Goal: Navigation & Orientation: Find specific page/section

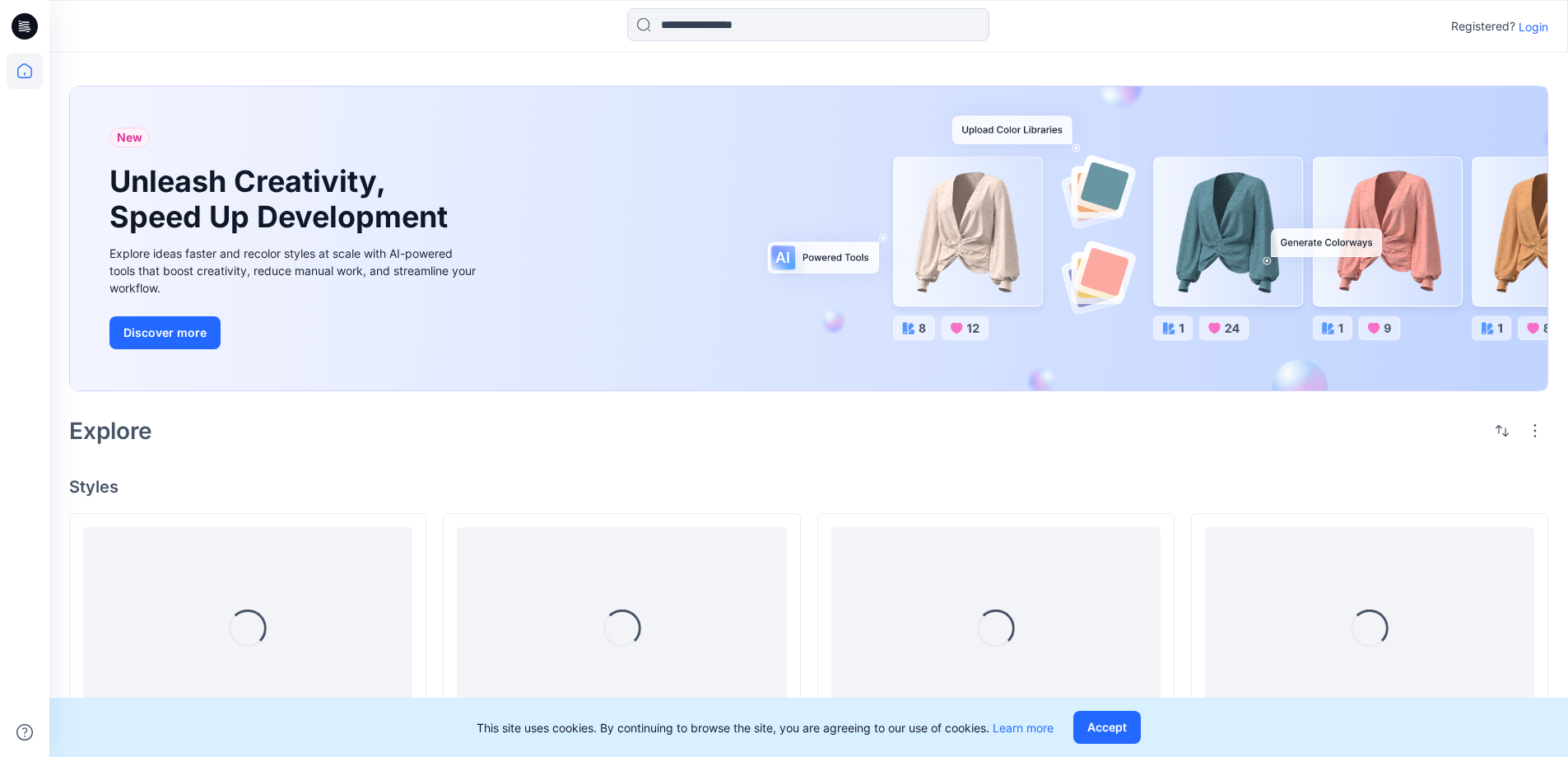
click at [1529, 28] on p "Login" at bounding box center [1533, 27] width 30 height 17
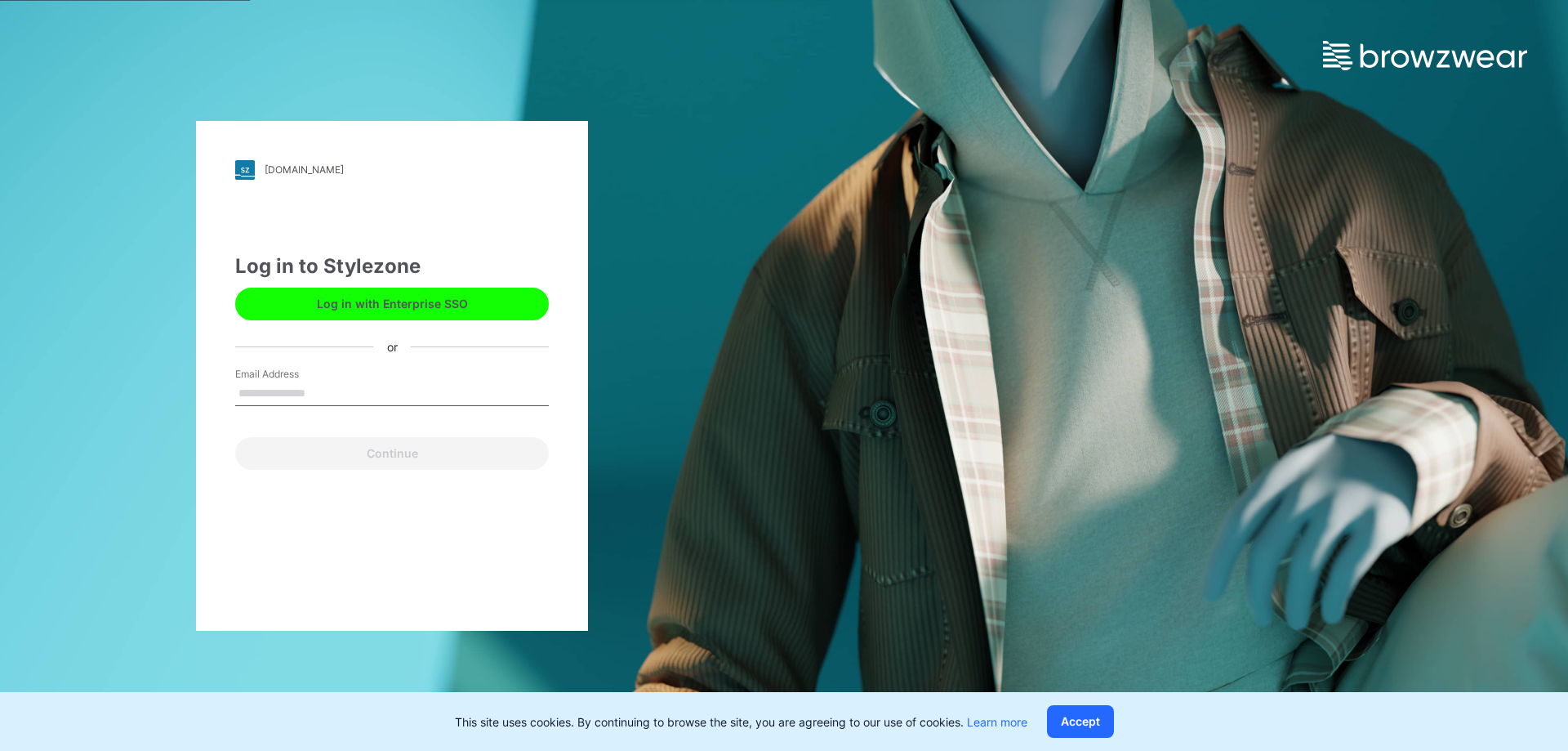
click at [305, 393] on input "Email Address" at bounding box center [392, 394] width 313 height 25
type input "**********"
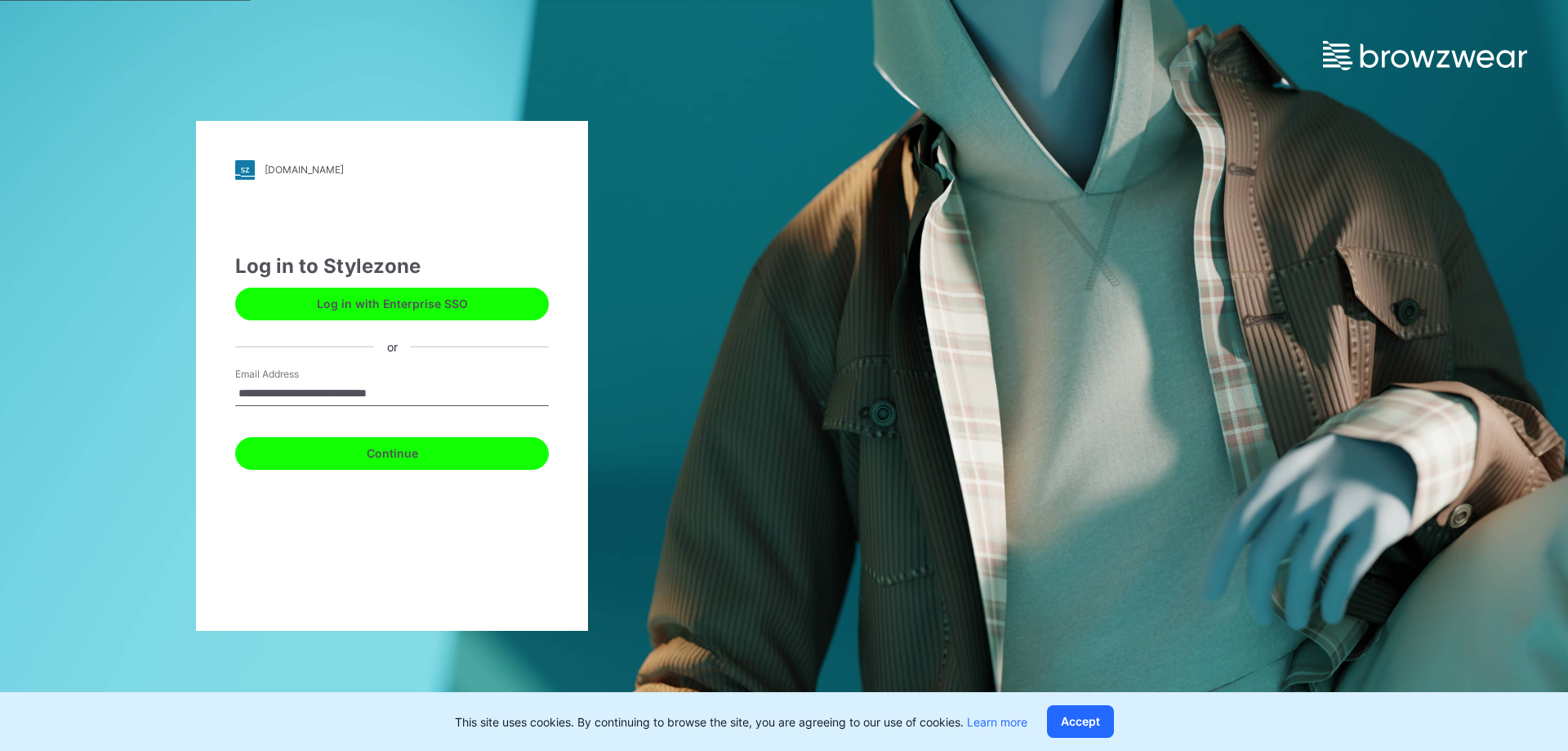
click at [347, 454] on button "Continue" at bounding box center [392, 454] width 313 height 32
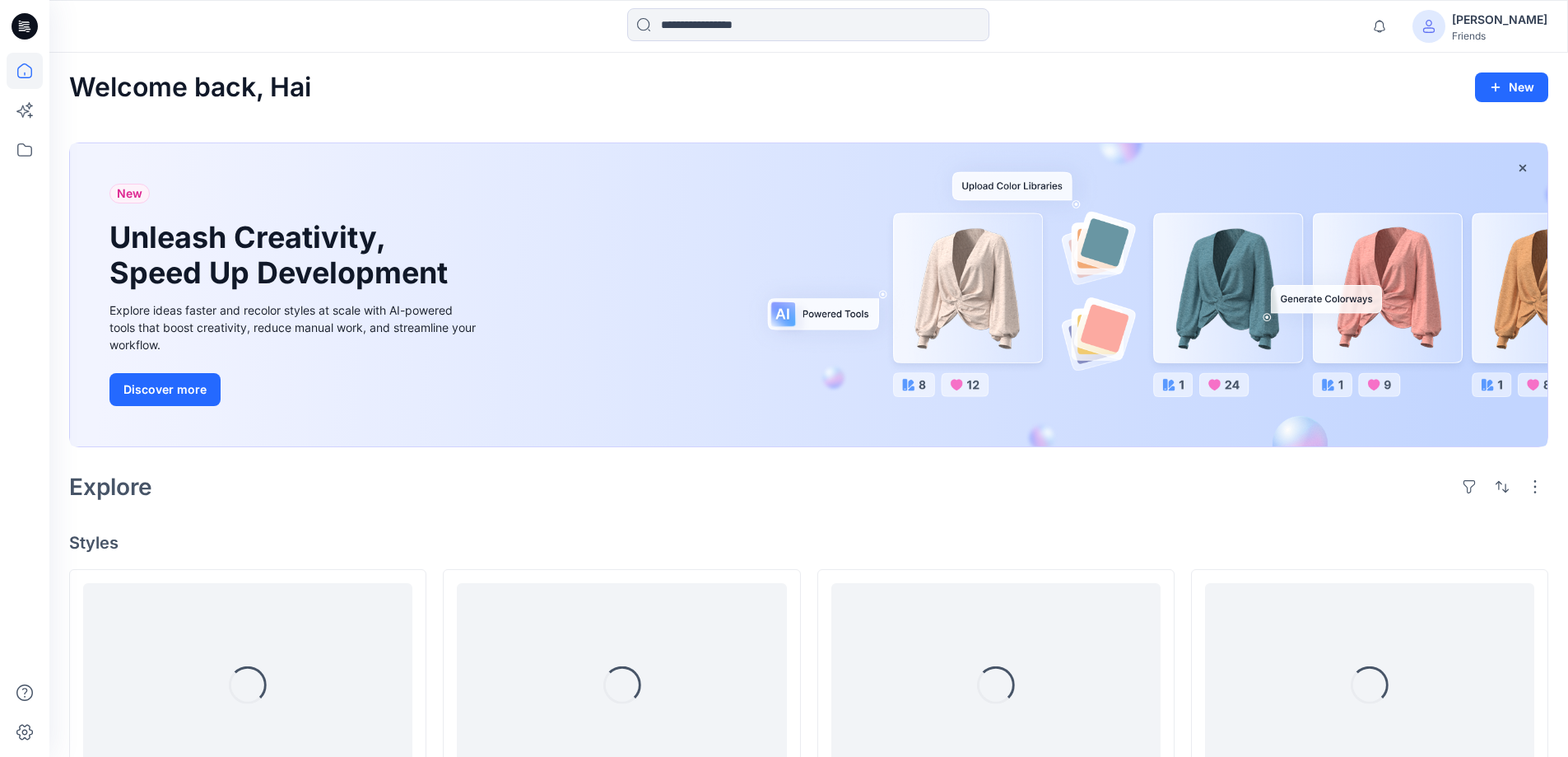
click at [1281, 83] on div "Welcome back, Hai New" at bounding box center [809, 88] width 1479 height 31
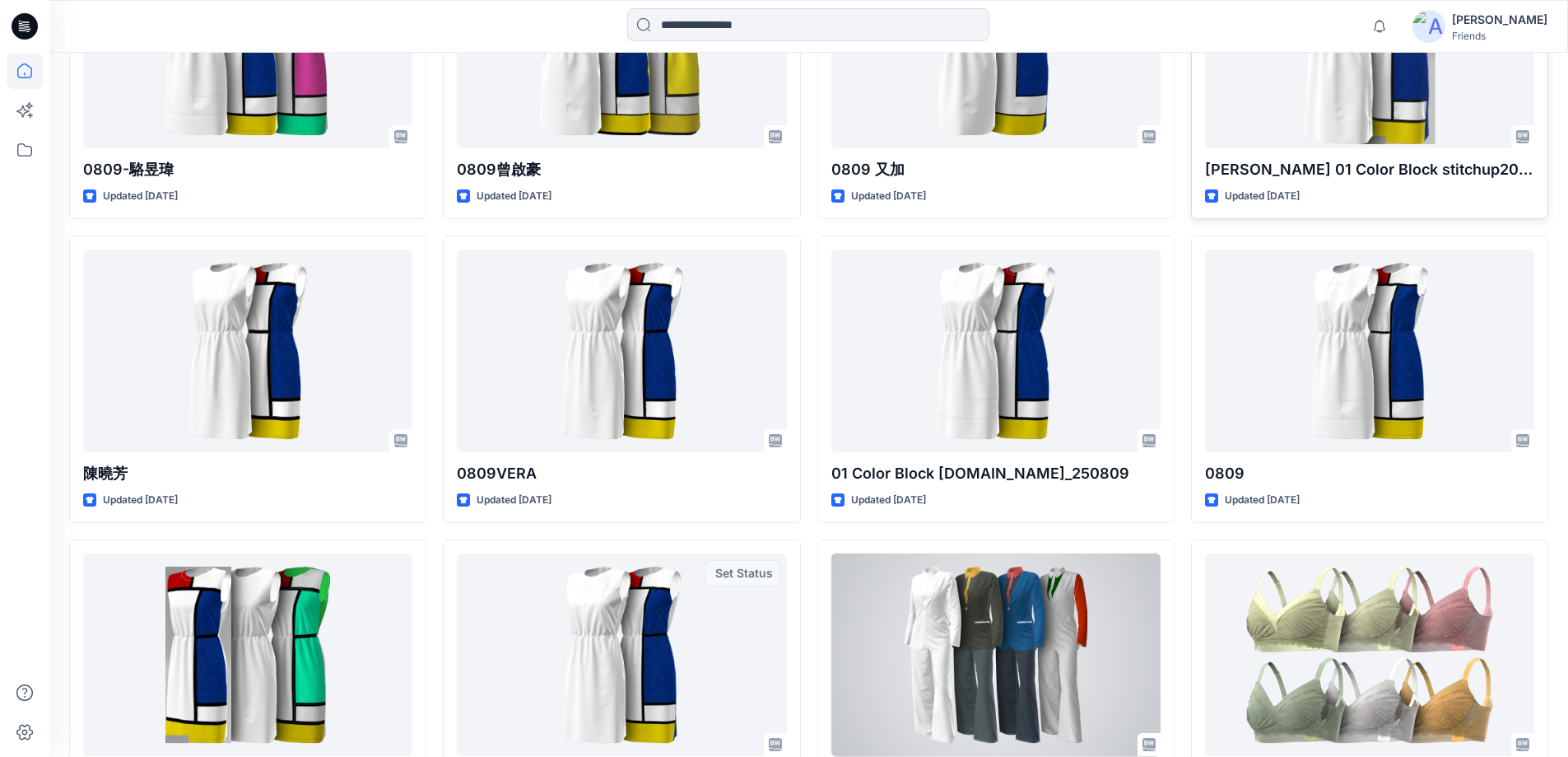
scroll to position [2288, 0]
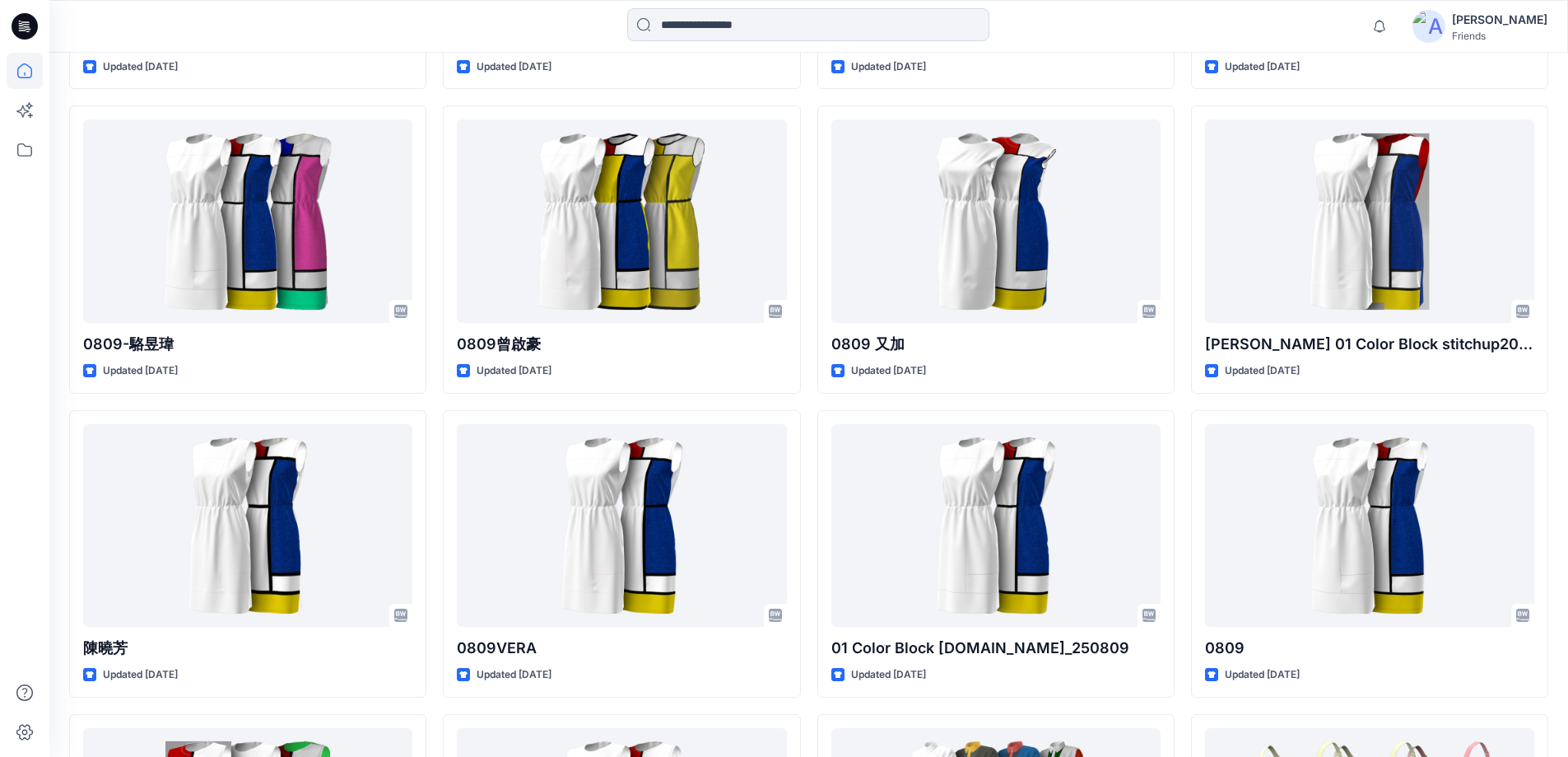
click at [1495, 20] on div "Hai Pham" at bounding box center [1500, 19] width 95 height 20
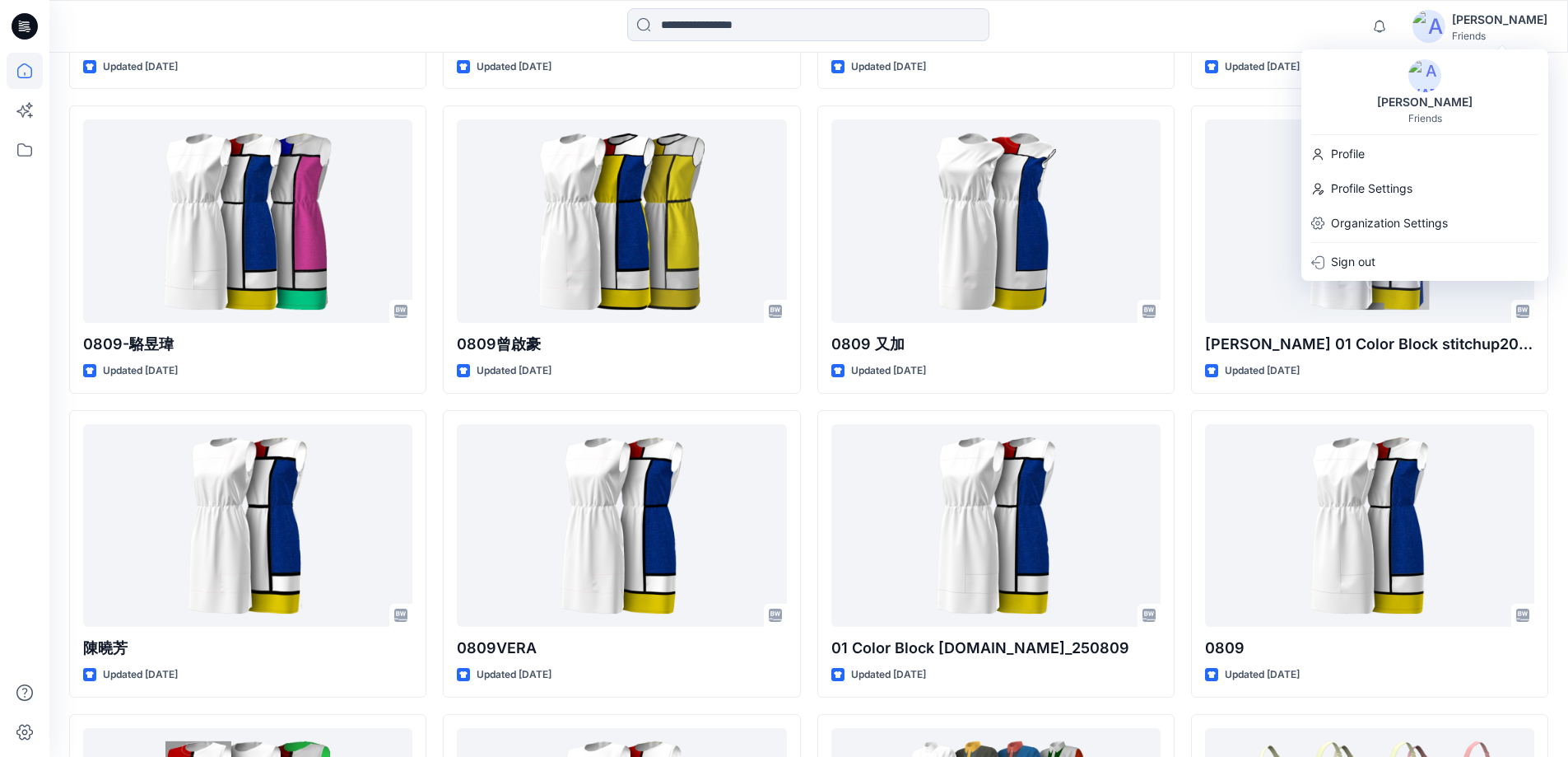
click at [1446, 21] on img at bounding box center [1429, 26] width 33 height 33
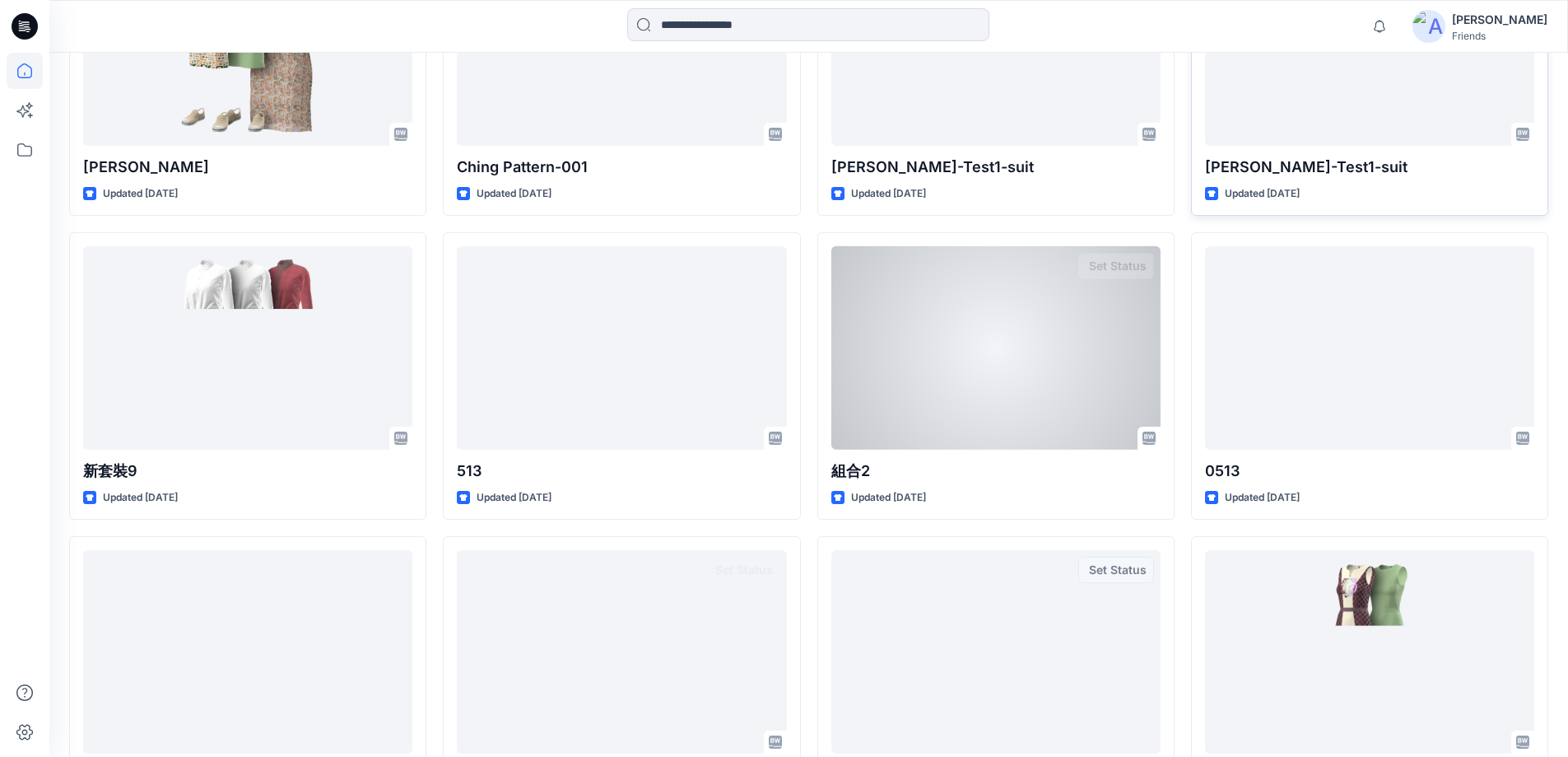
scroll to position [3130, 0]
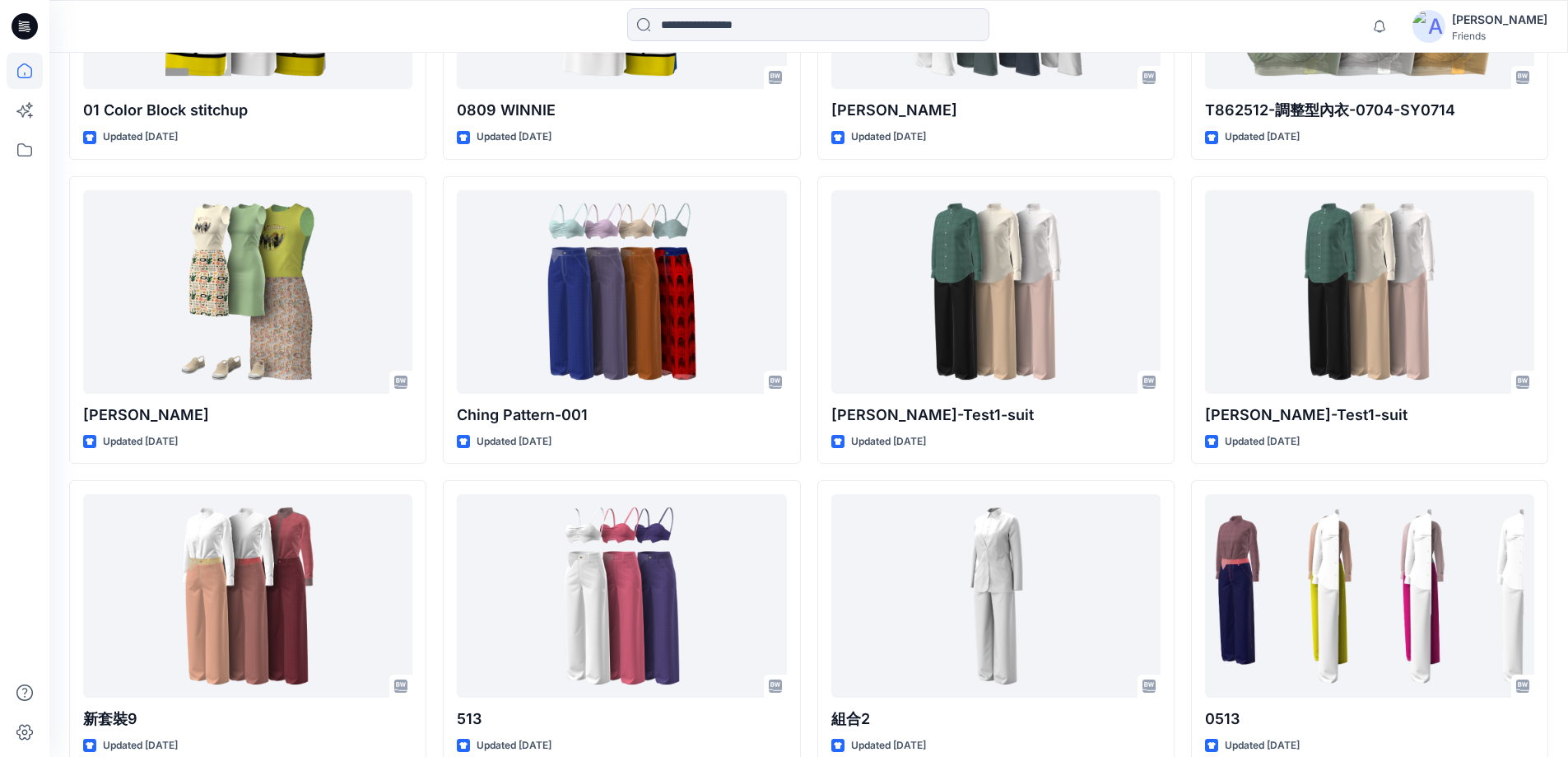
click at [1446, 14] on img at bounding box center [1429, 26] width 33 height 33
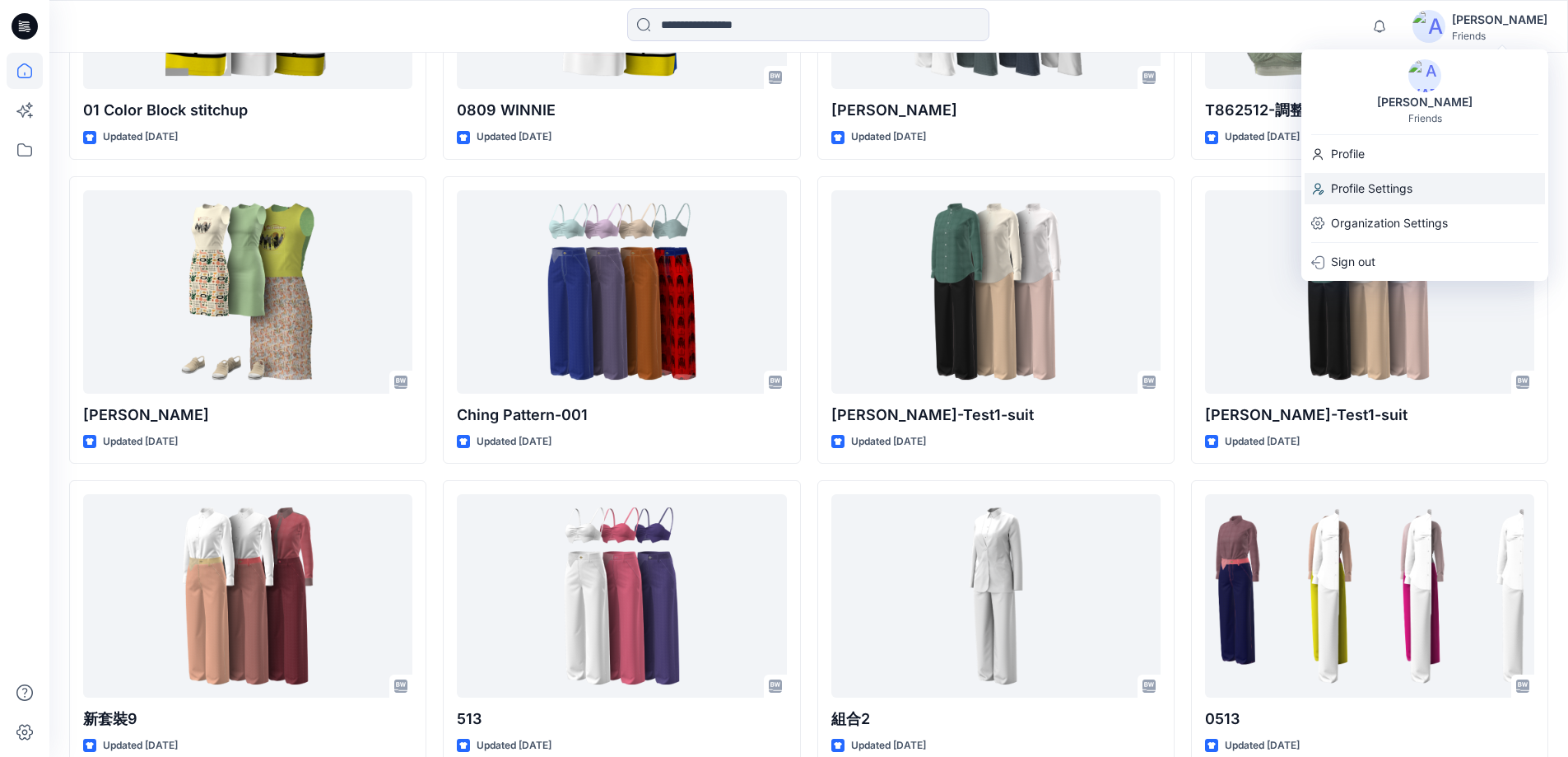
click at [1370, 184] on p "Profile Settings" at bounding box center [1372, 189] width 82 height 32
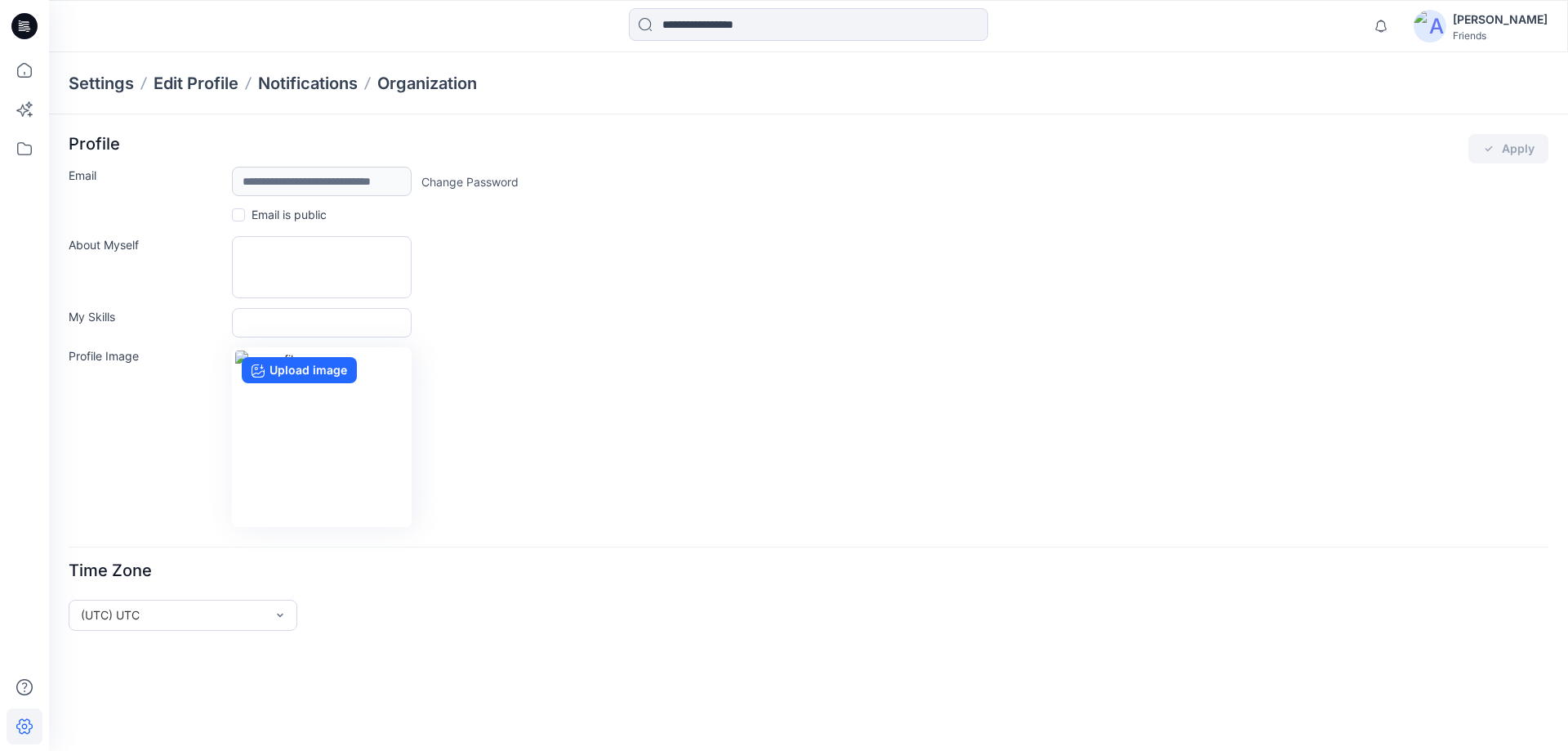
click at [1447, 21] on img at bounding box center [1430, 26] width 32 height 32
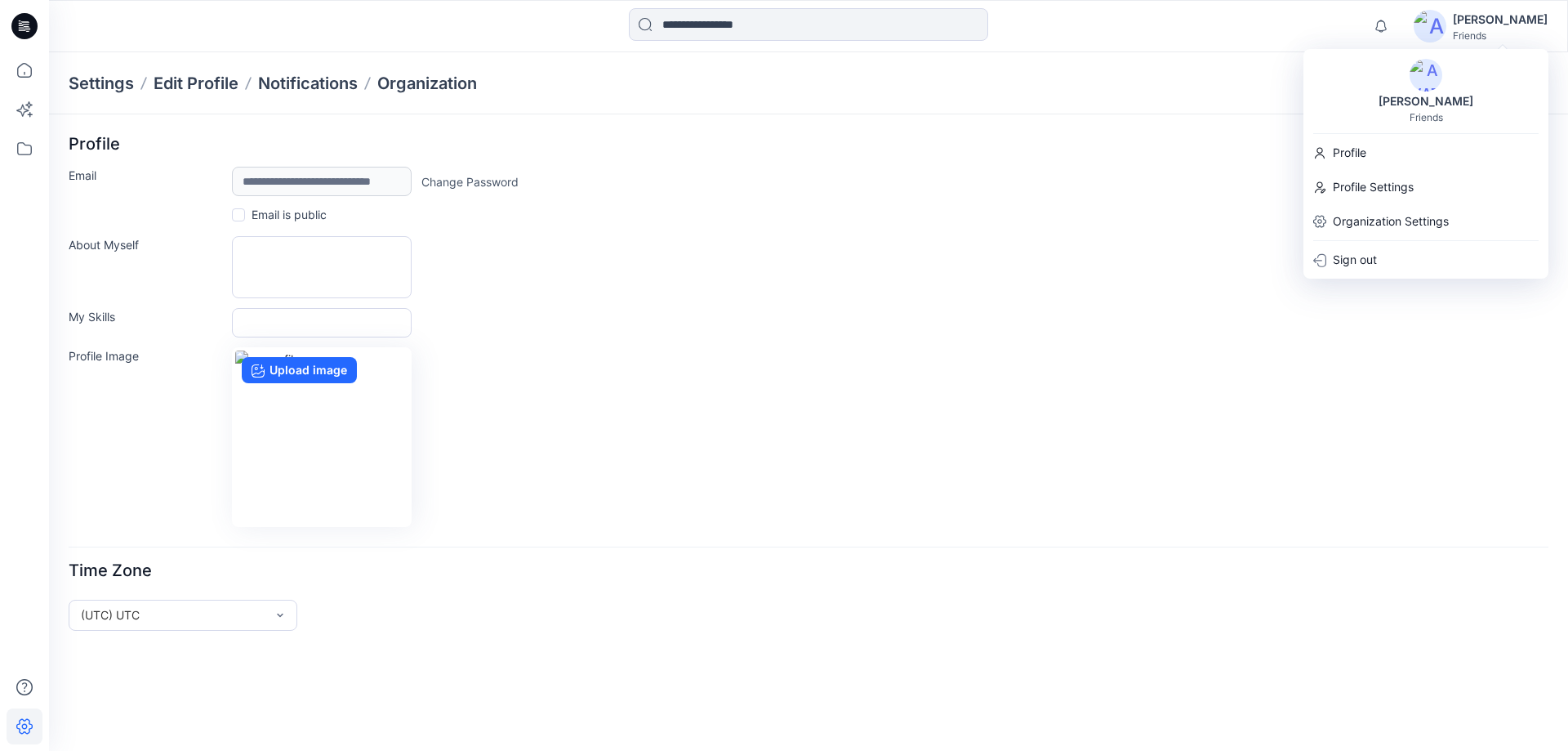
click at [3, 32] on div at bounding box center [24, 26] width 53 height 53
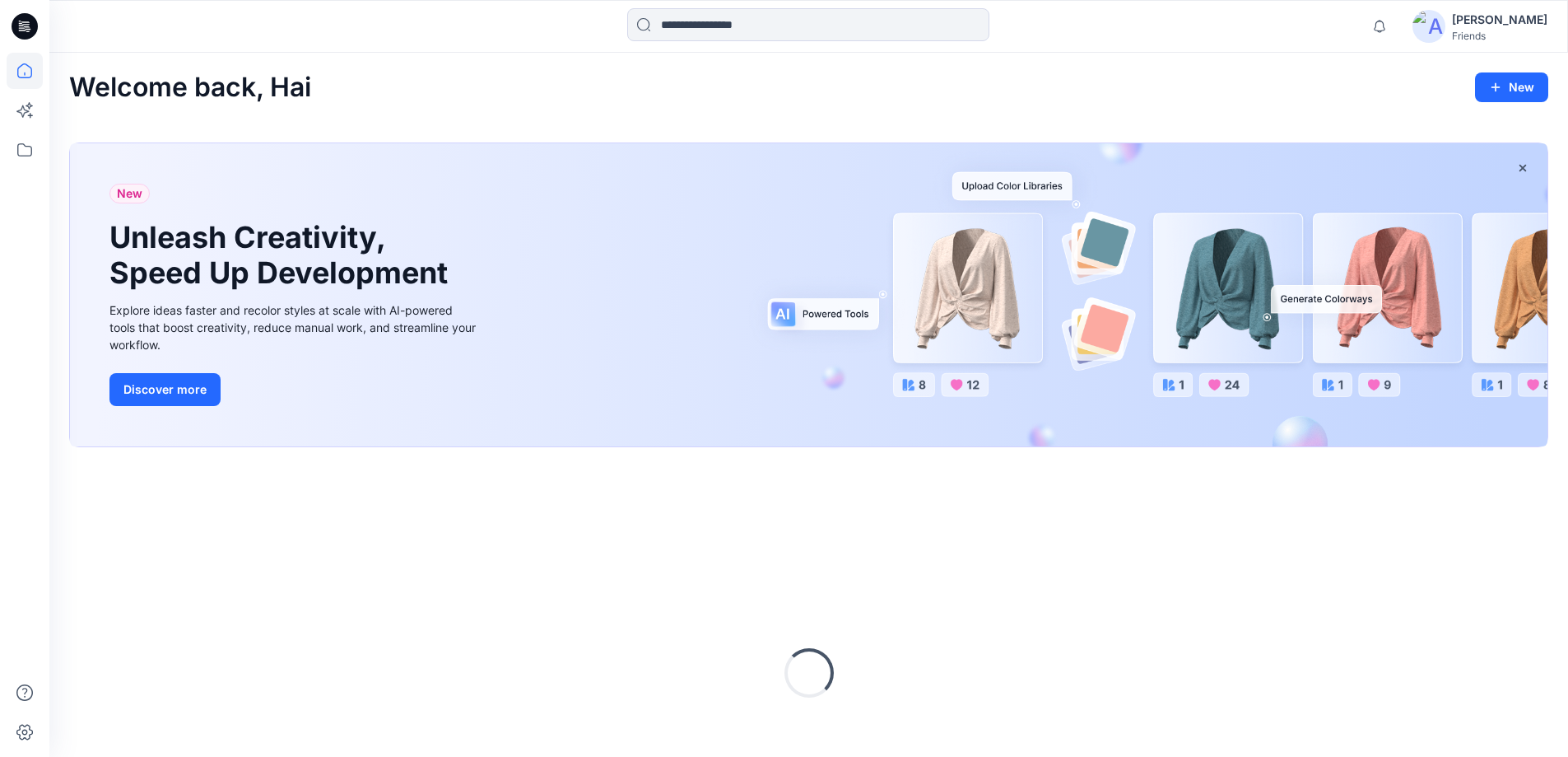
click at [14, 27] on icon at bounding box center [24, 26] width 26 height 26
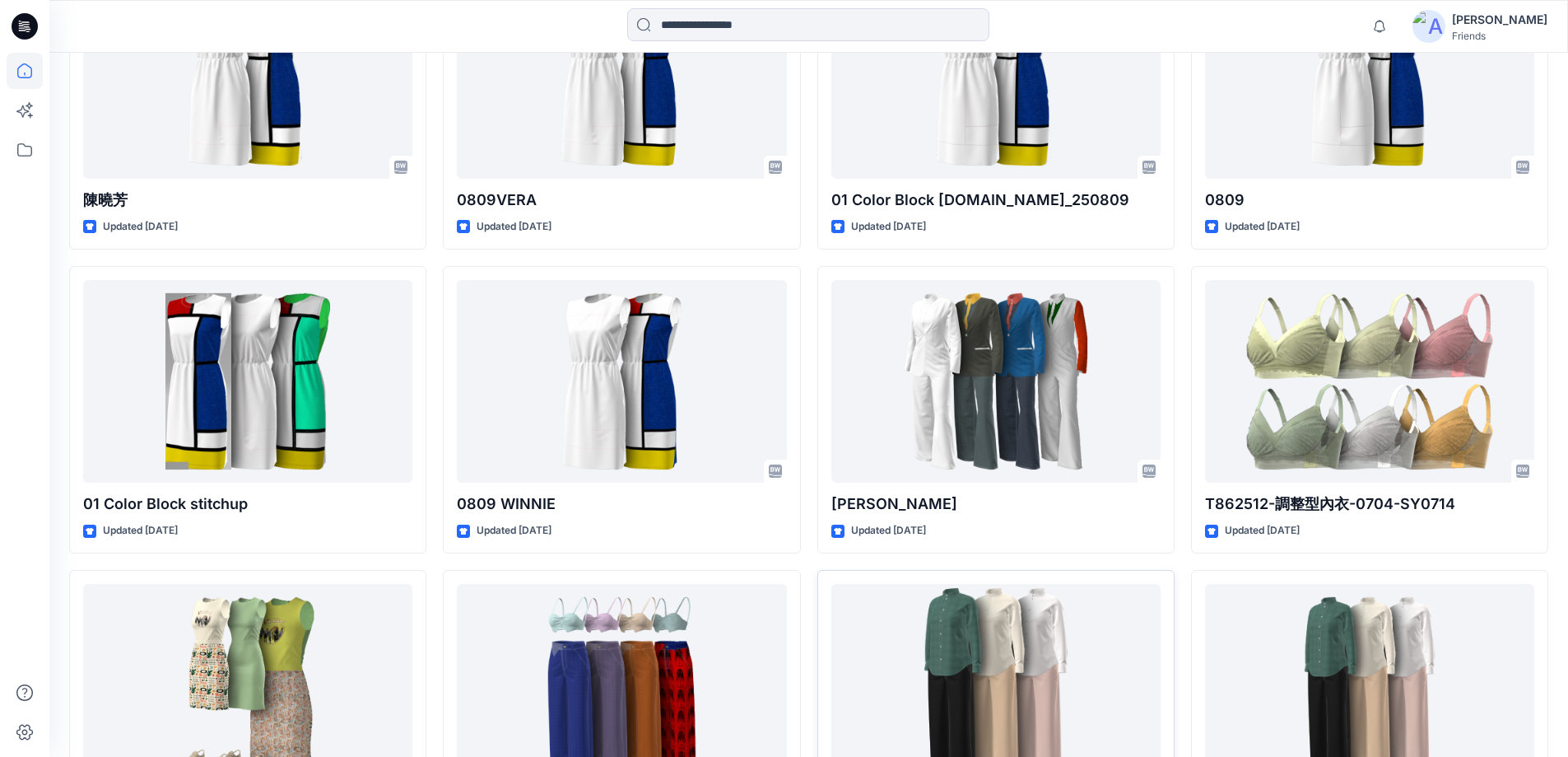
scroll to position [2777, 0]
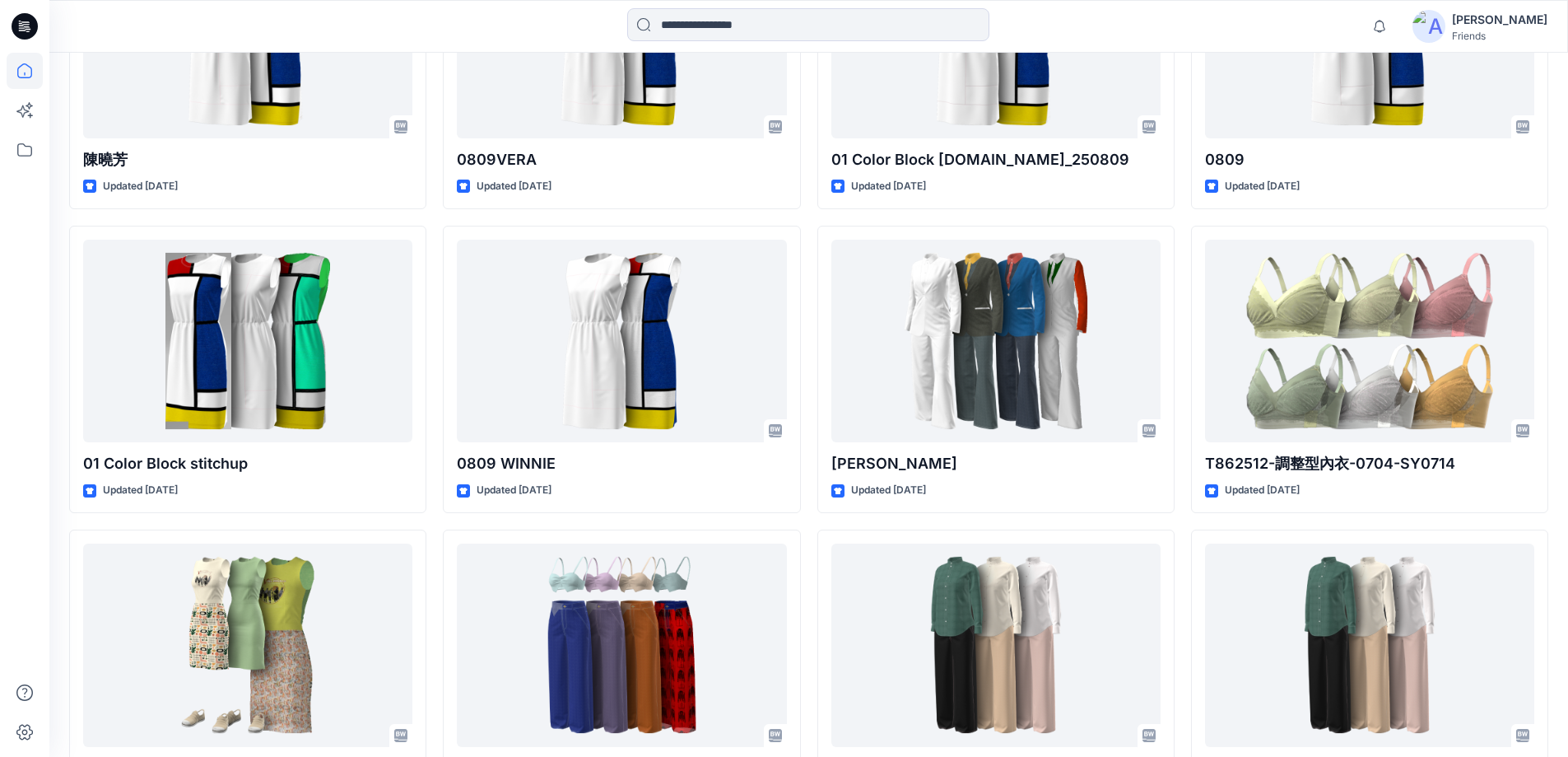
click at [1154, 20] on div at bounding box center [809, 27] width 759 height 37
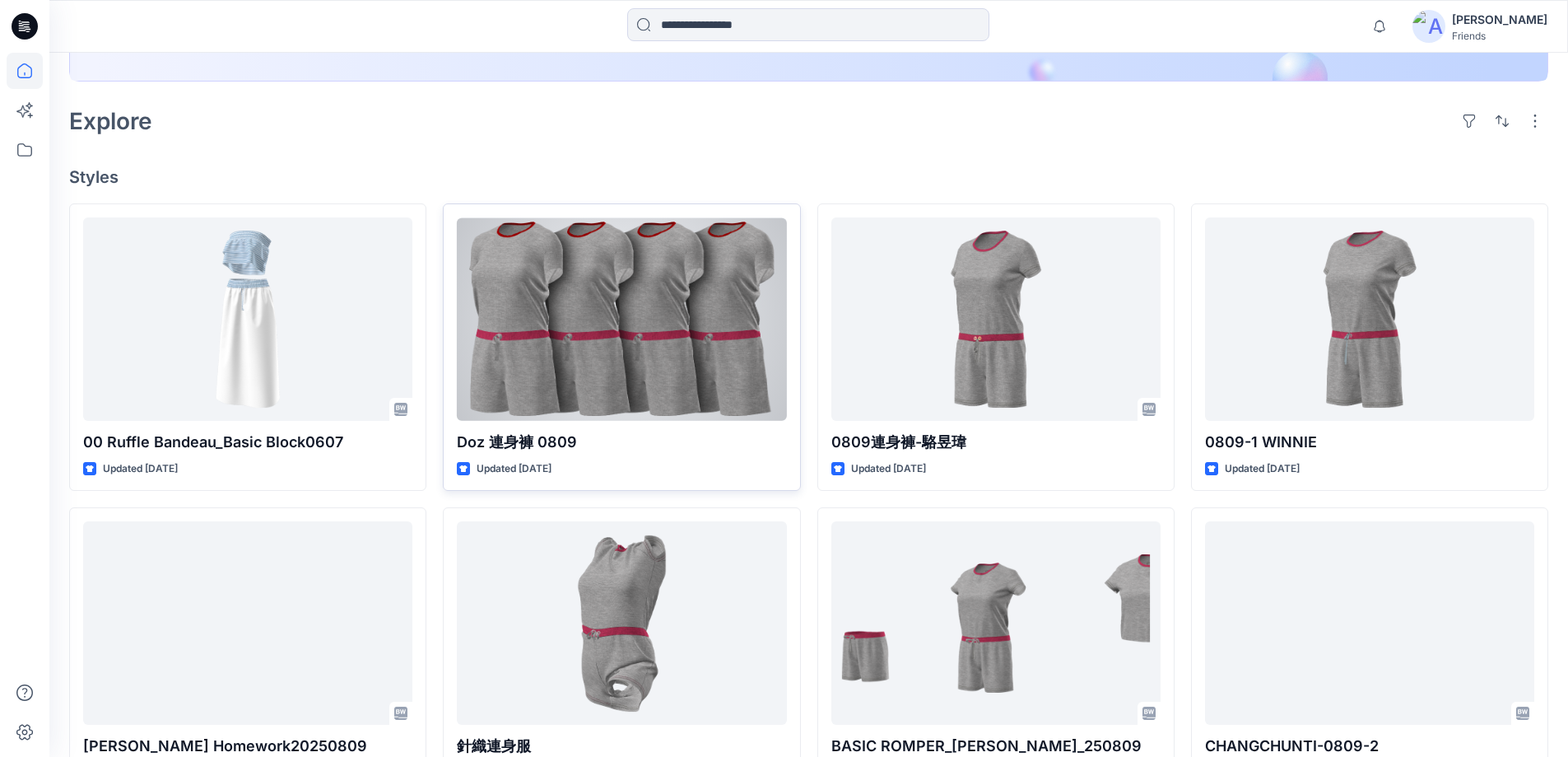
scroll to position [412, 0]
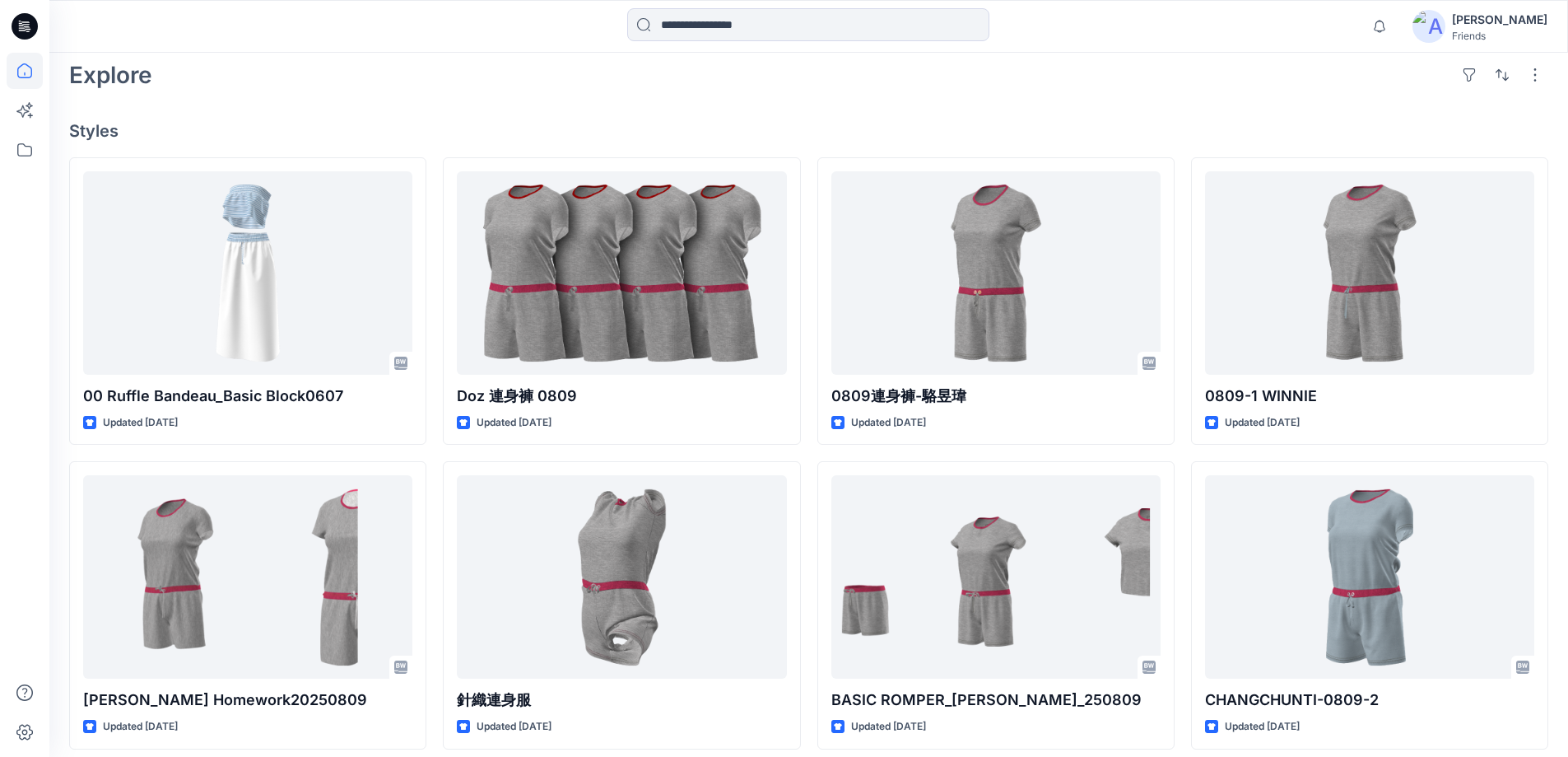
click at [896, 123] on h4 "Styles" at bounding box center [809, 131] width 1479 height 20
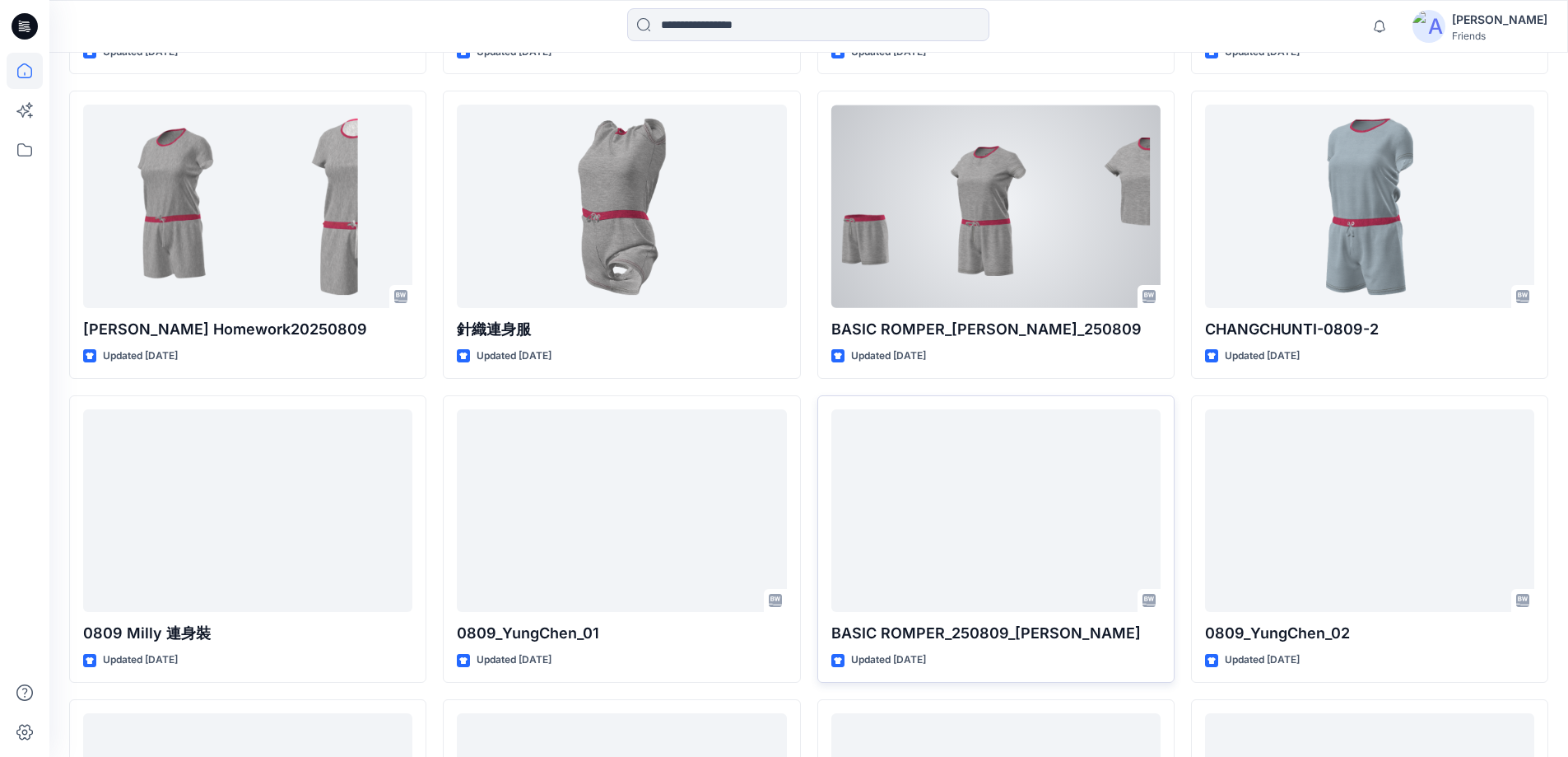
scroll to position [823, 0]
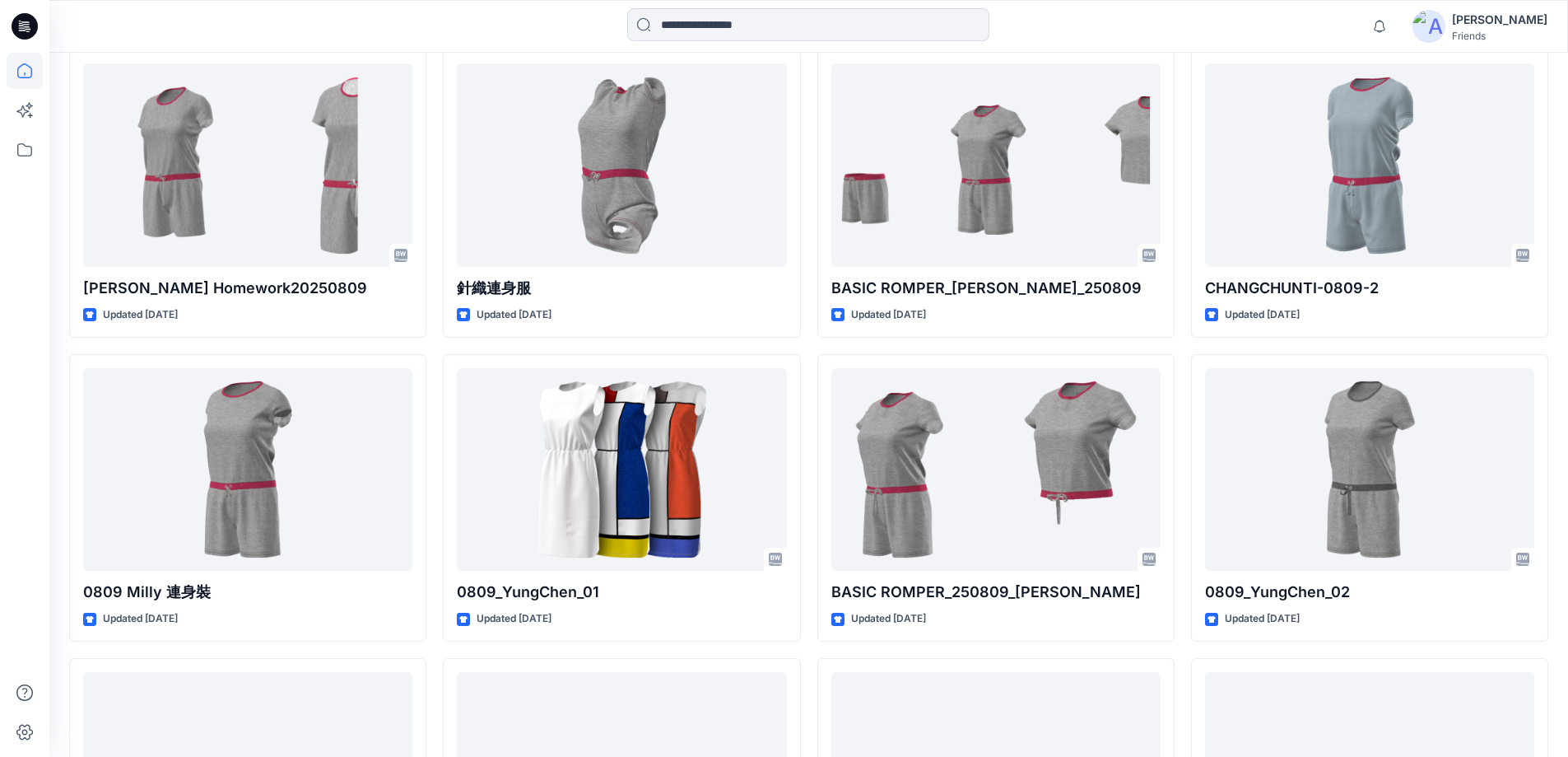
click at [1043, 25] on div at bounding box center [809, 27] width 759 height 37
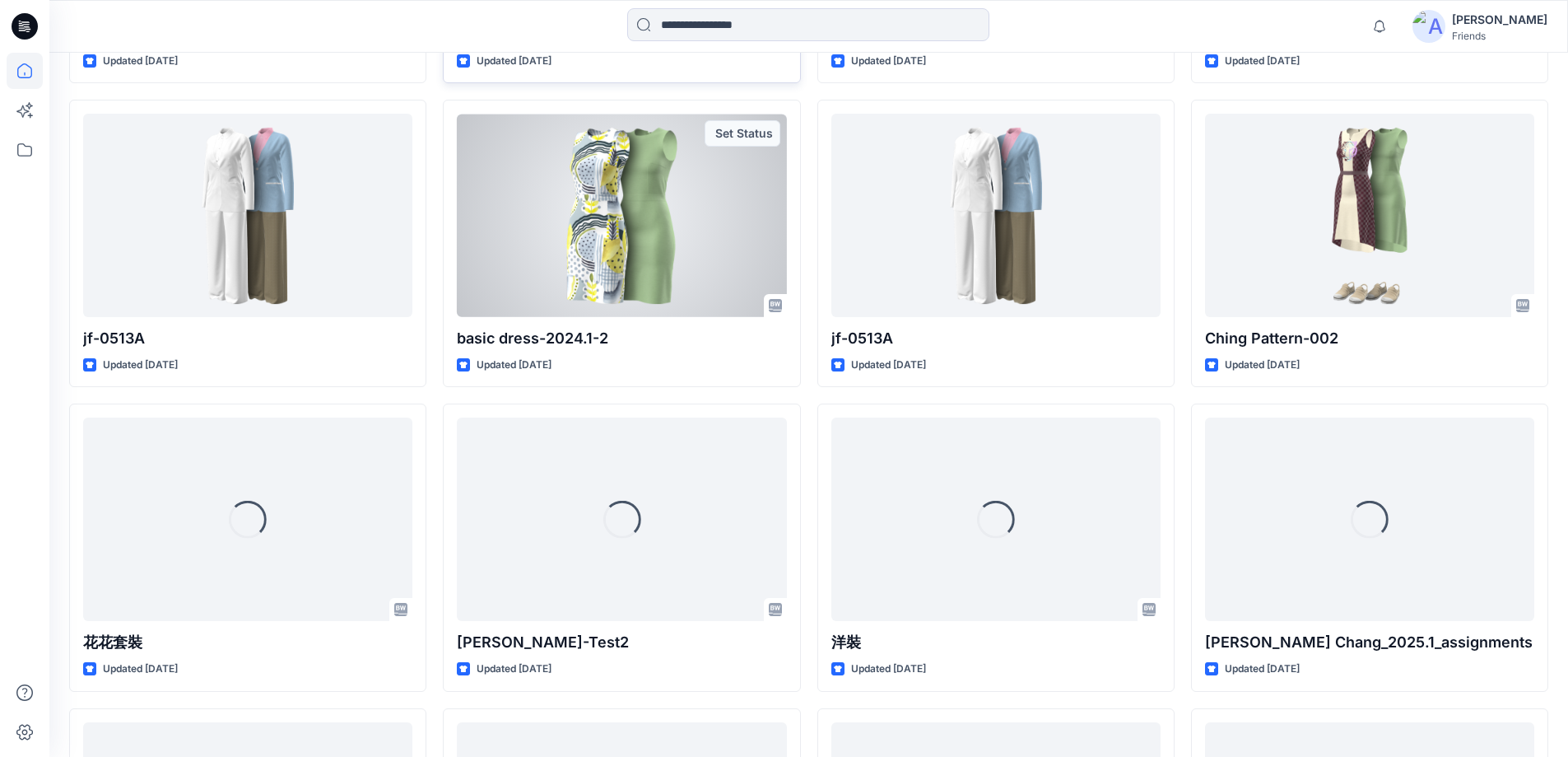
scroll to position [3853, 0]
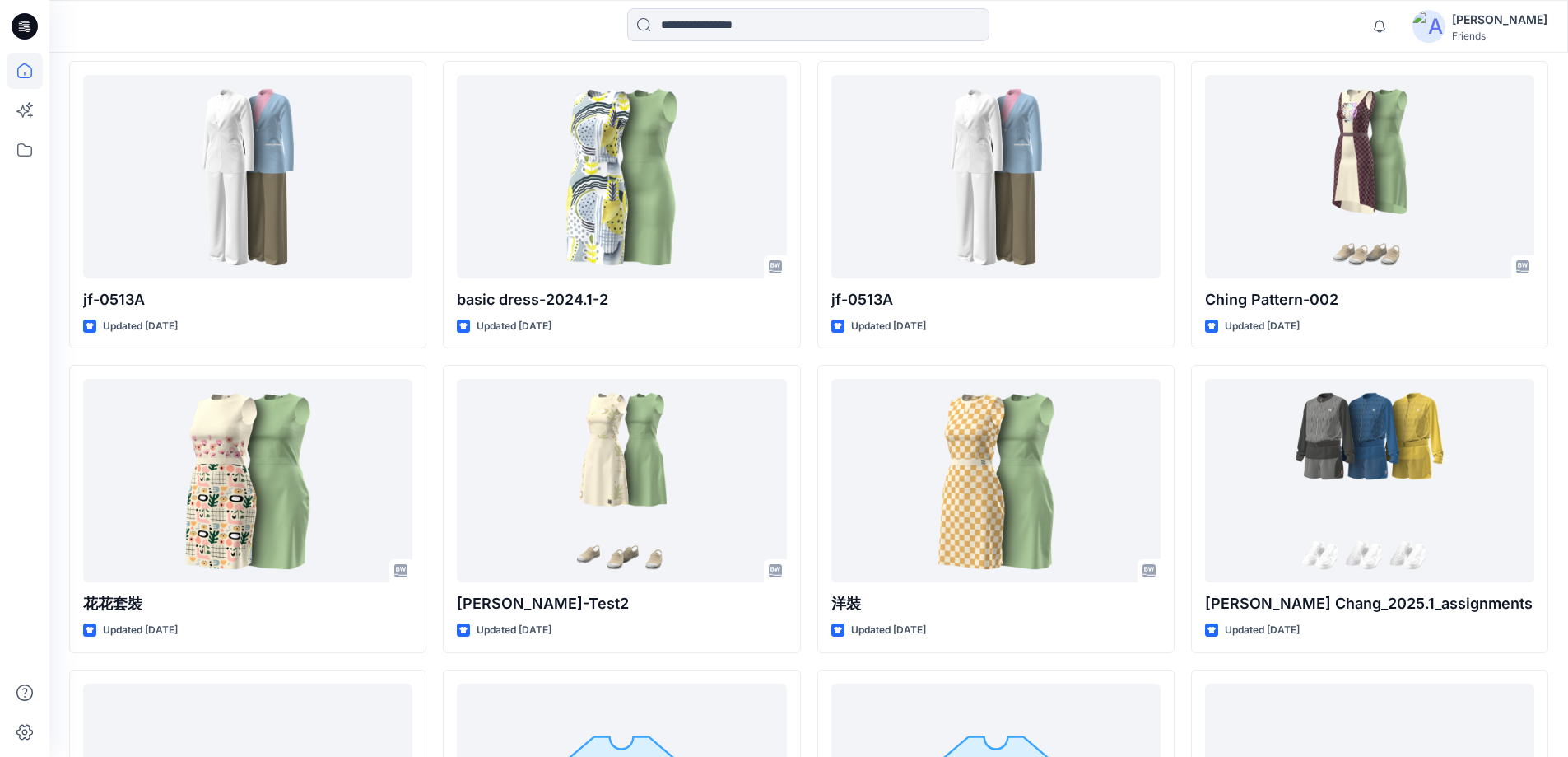
click at [1254, 37] on div "Notifications Your style S6WS216171 is ready 1 new Colorways Tuesday, June 24, …" at bounding box center [808, 27] width 1518 height 37
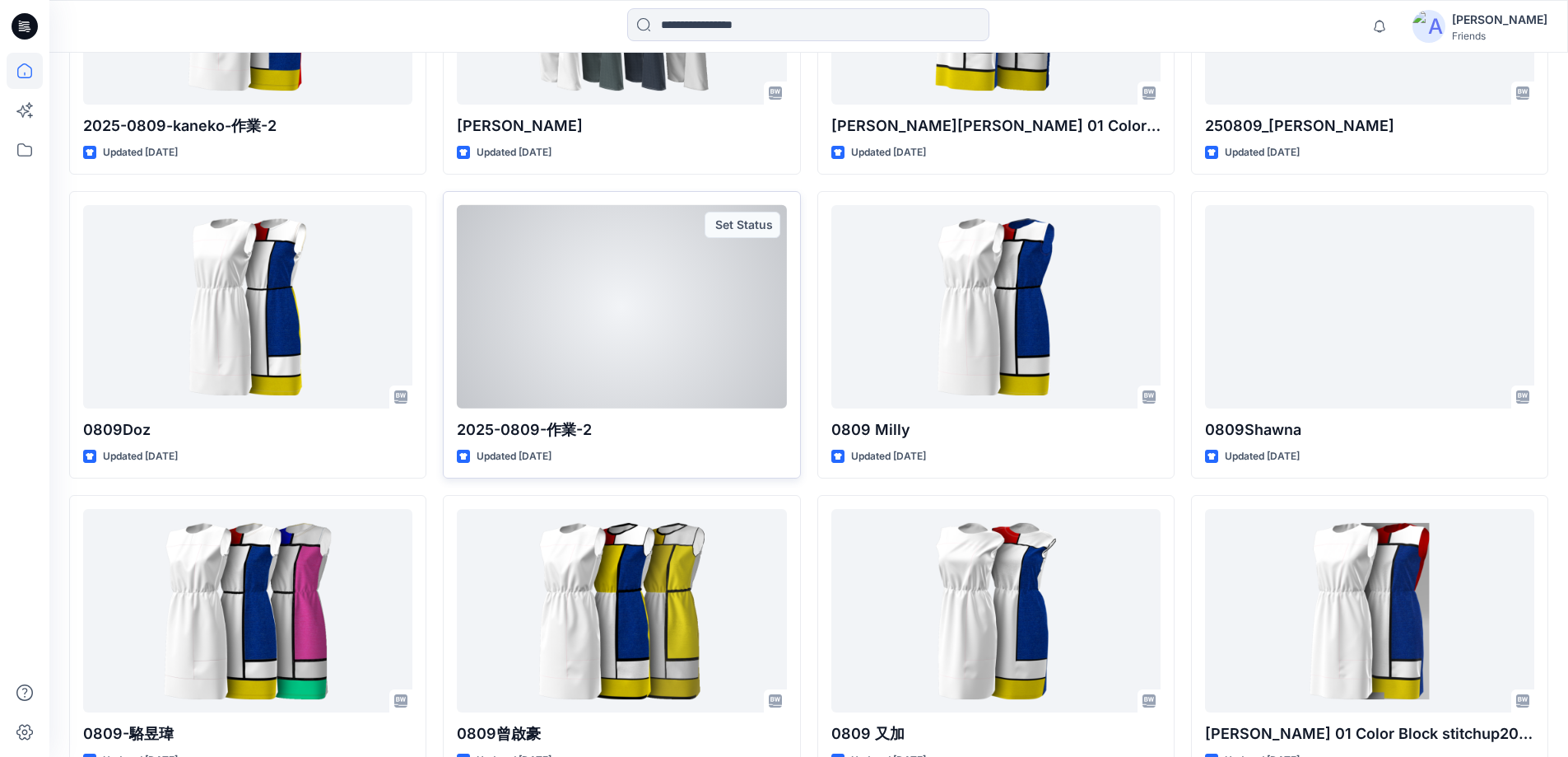
scroll to position [1977, 0]
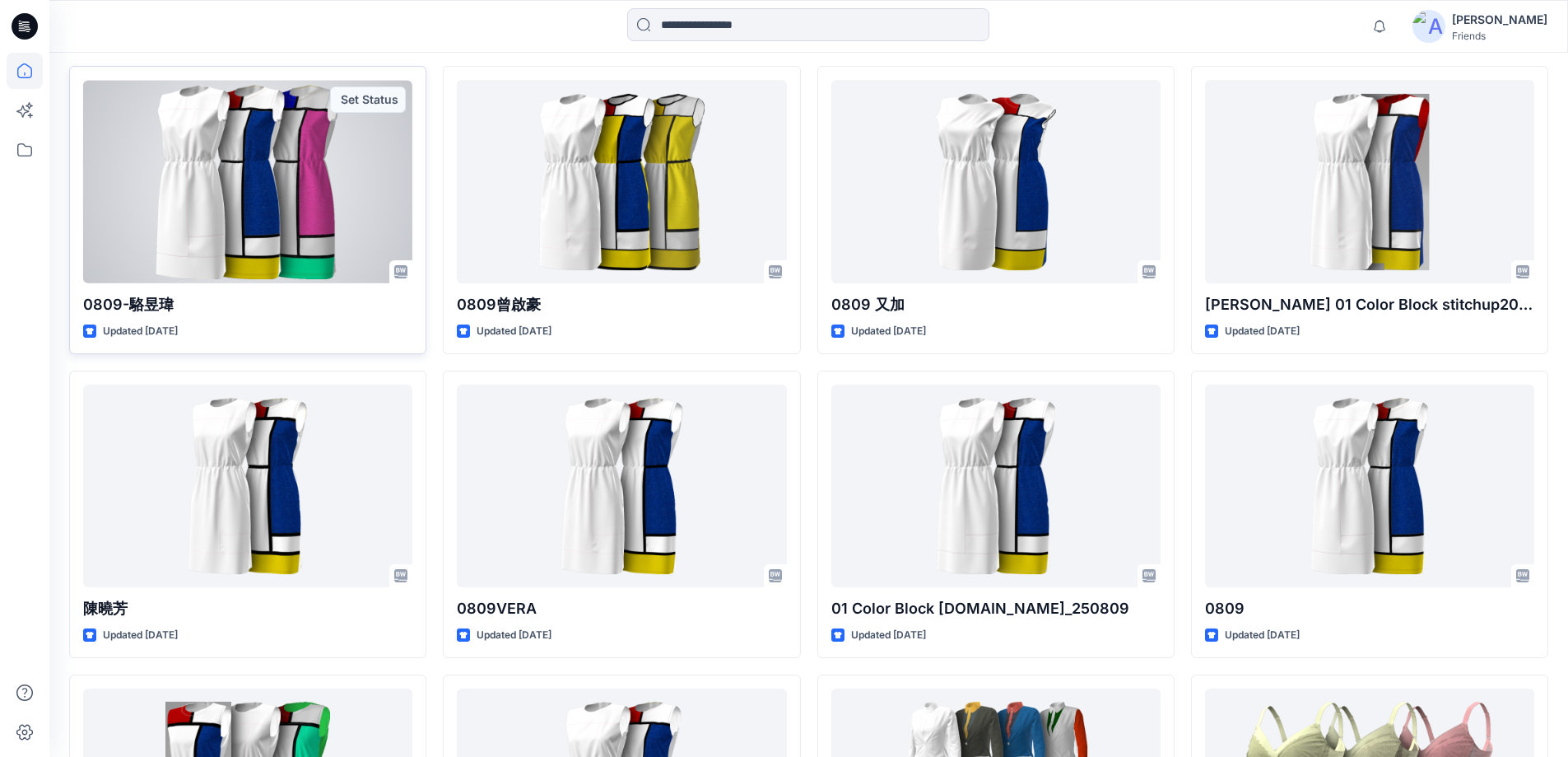
scroll to position [2389, 0]
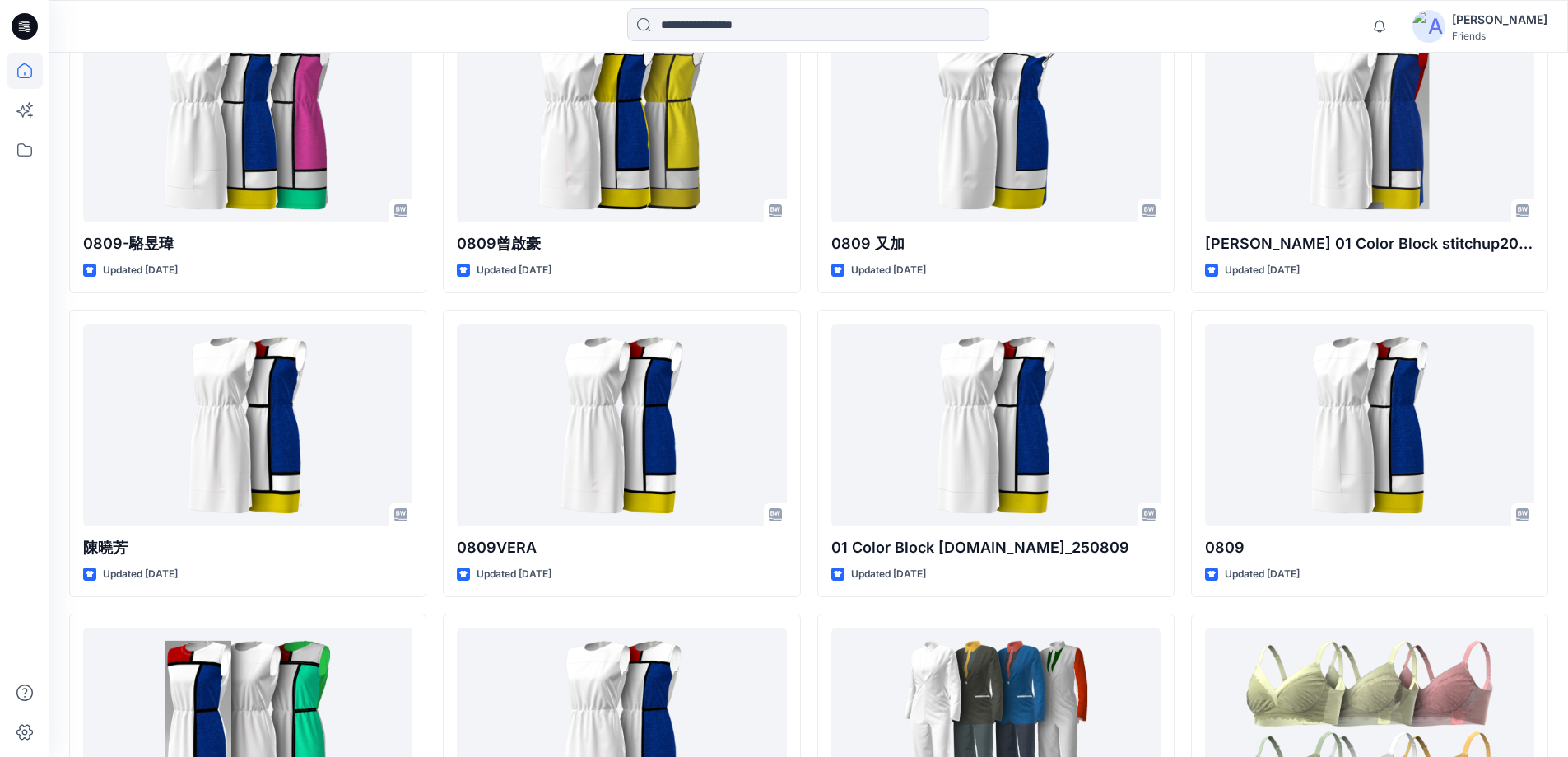
click at [1214, 21] on div "Notifications Your style S6WS216171 is ready 1 new Colorways Tuesday, June 24, …" at bounding box center [808, 27] width 1518 height 37
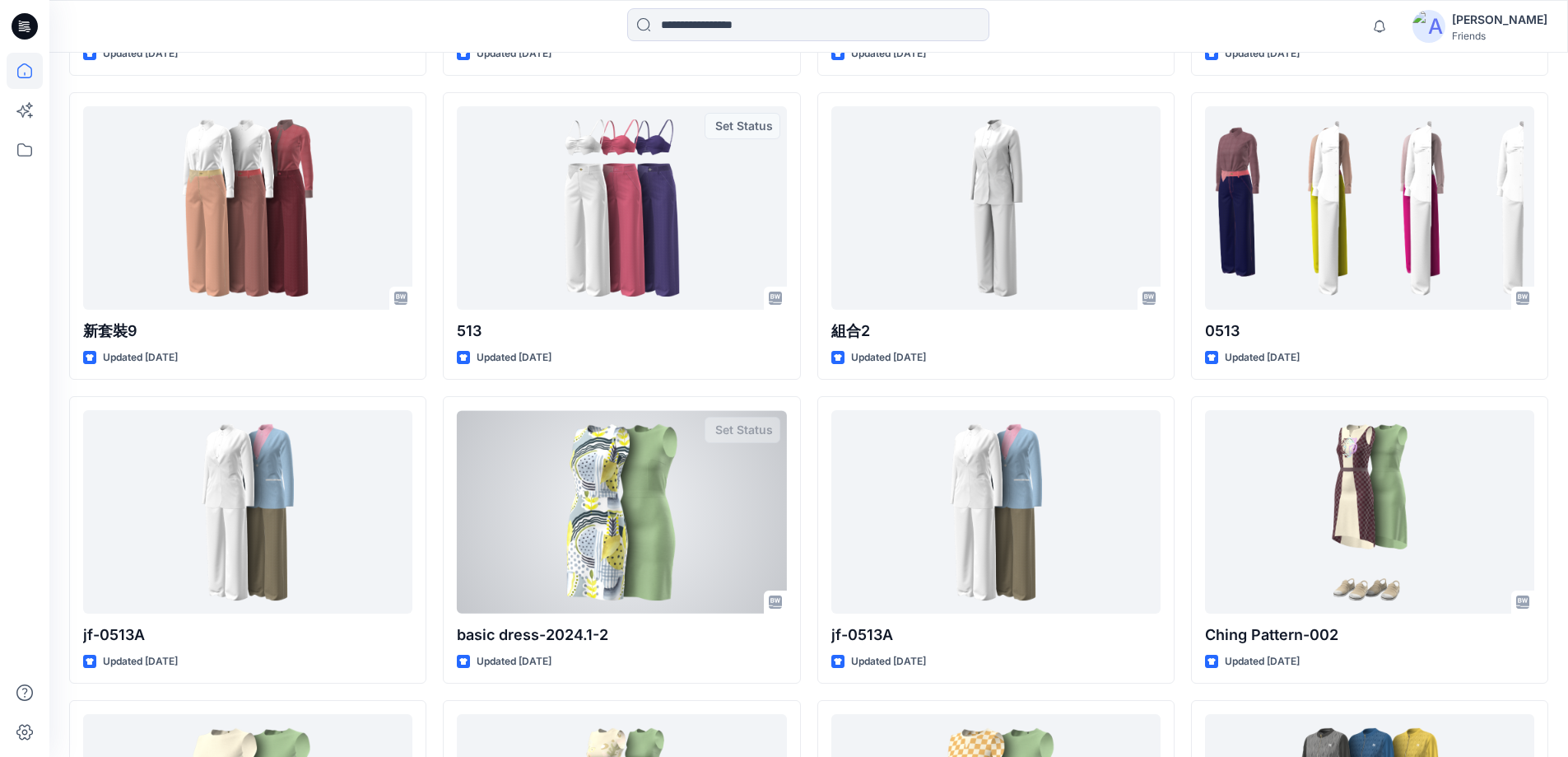
scroll to position [3542, 0]
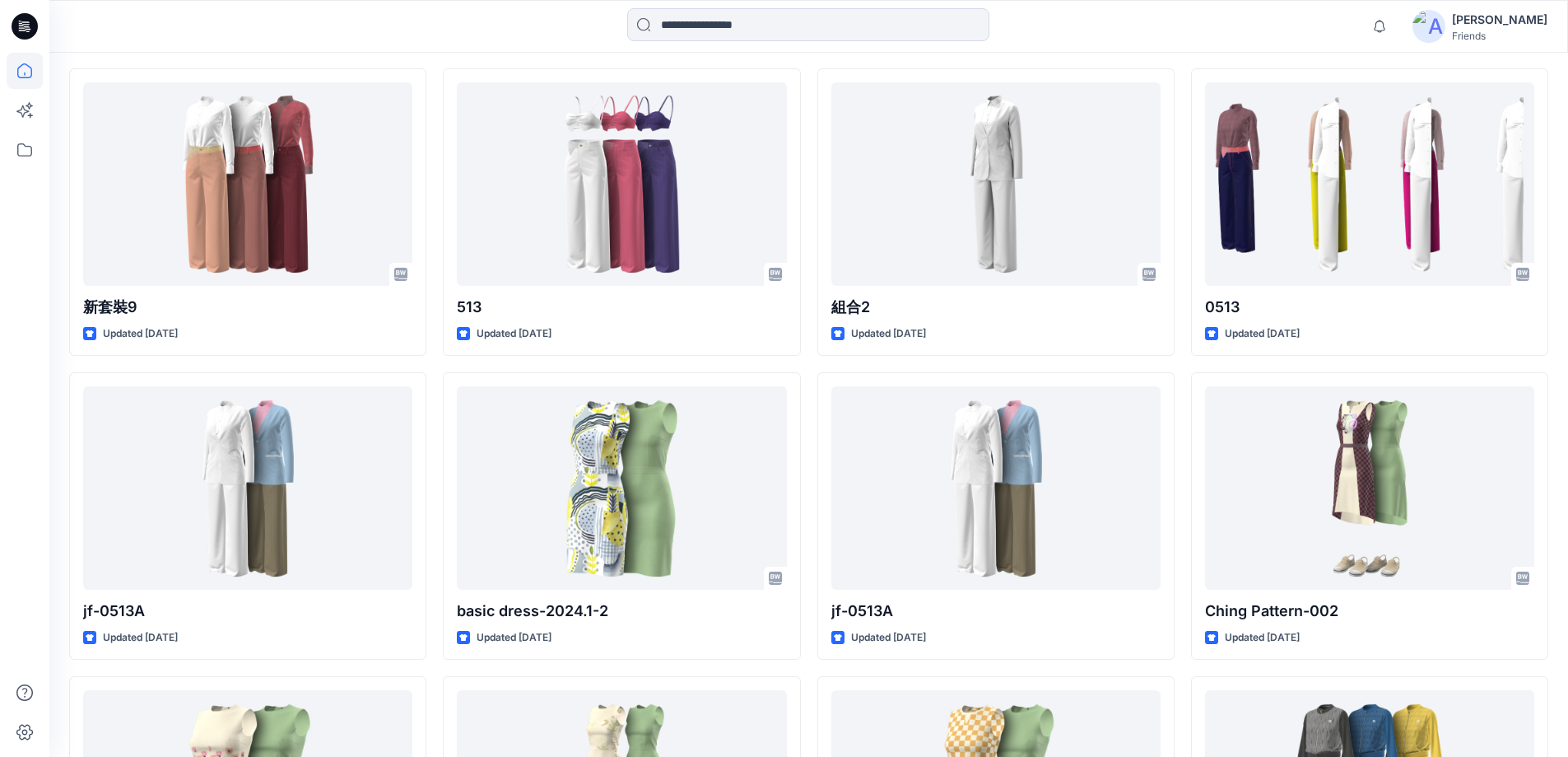
click at [1053, 44] on div "Notifications Your style S6WS216171 is ready 1 new Colorways Tuesday, June 24, …" at bounding box center [809, 26] width 1519 height 53
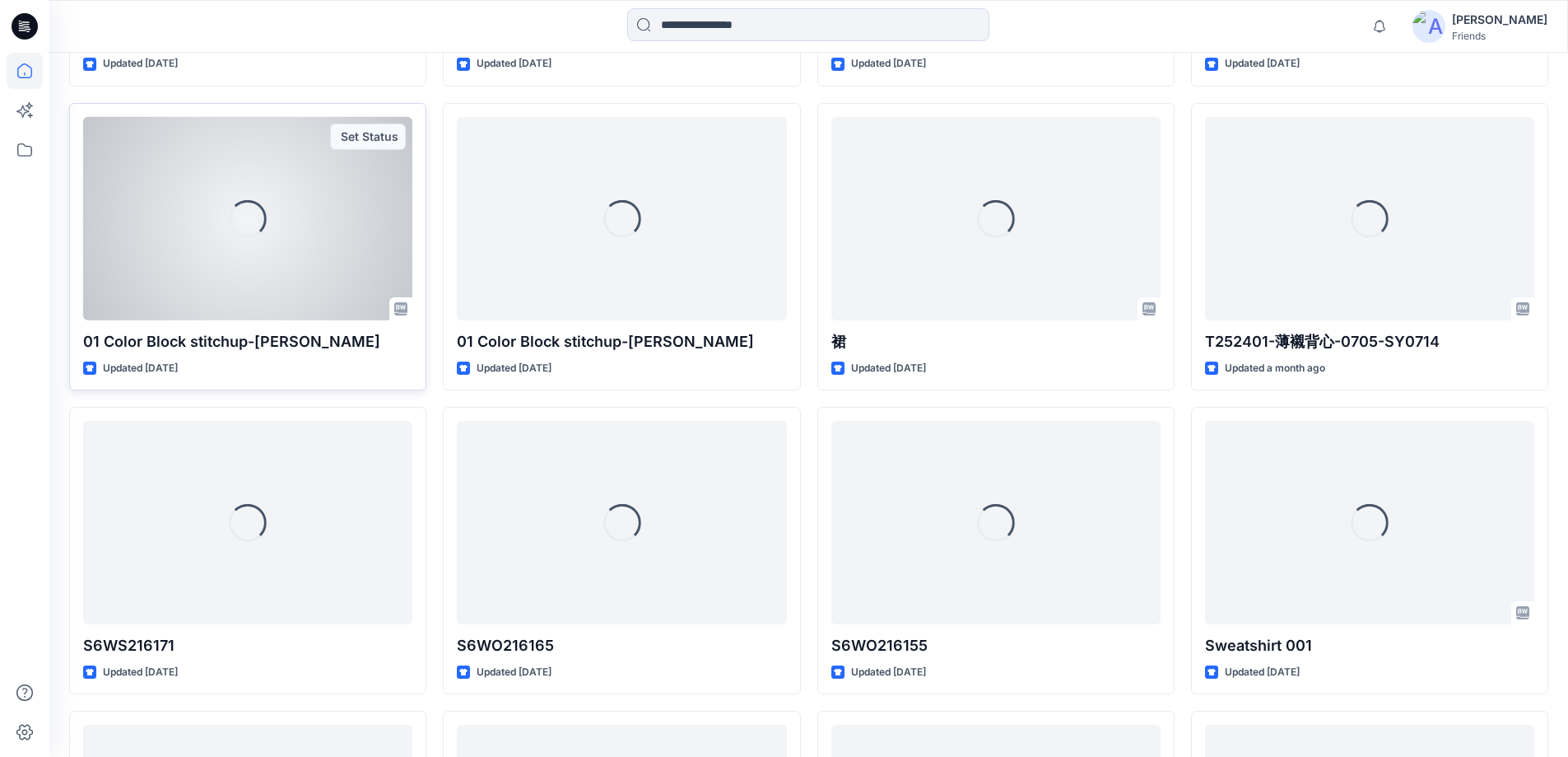
scroll to position [5096, 0]
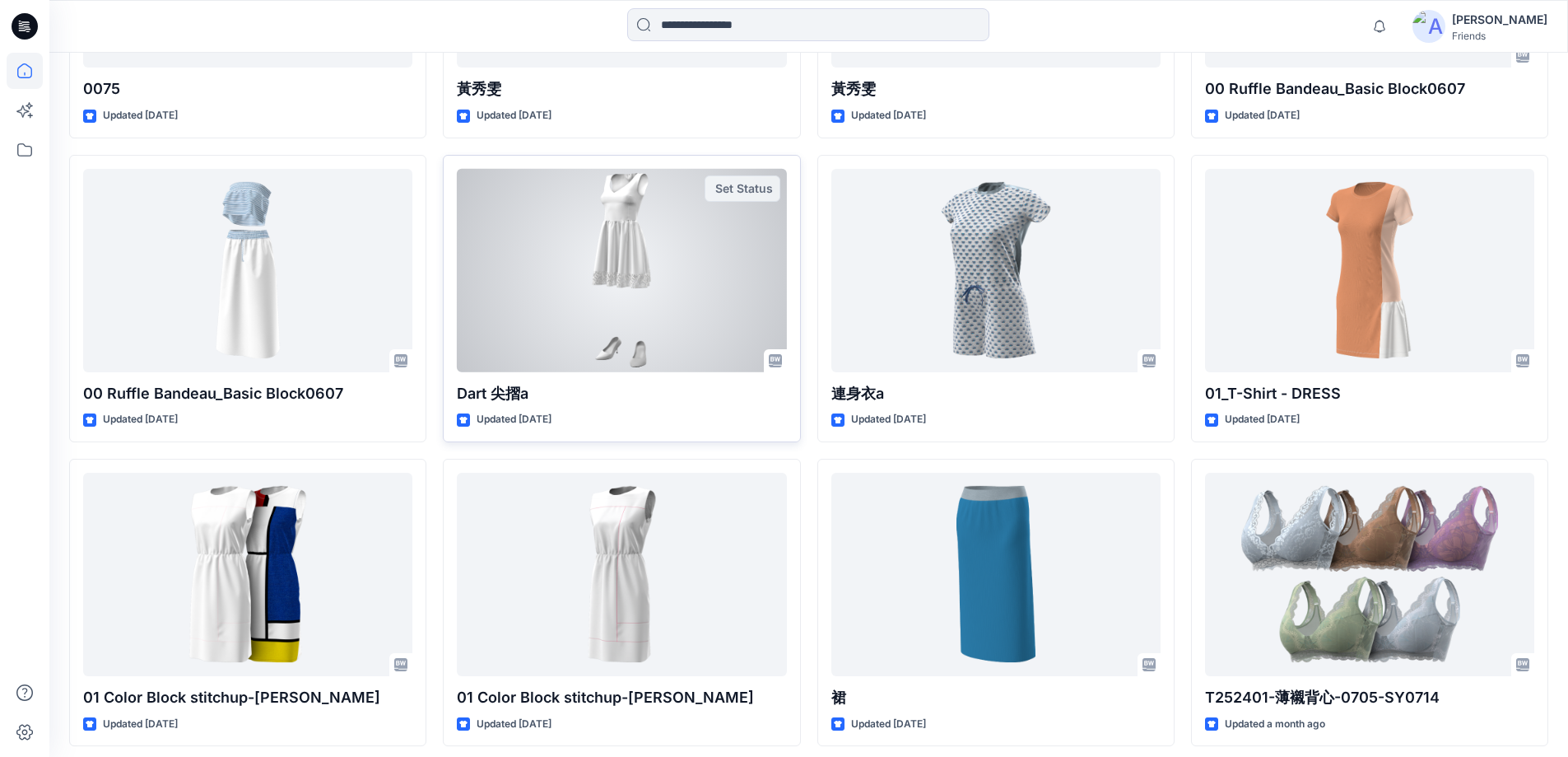
scroll to position [4602, 0]
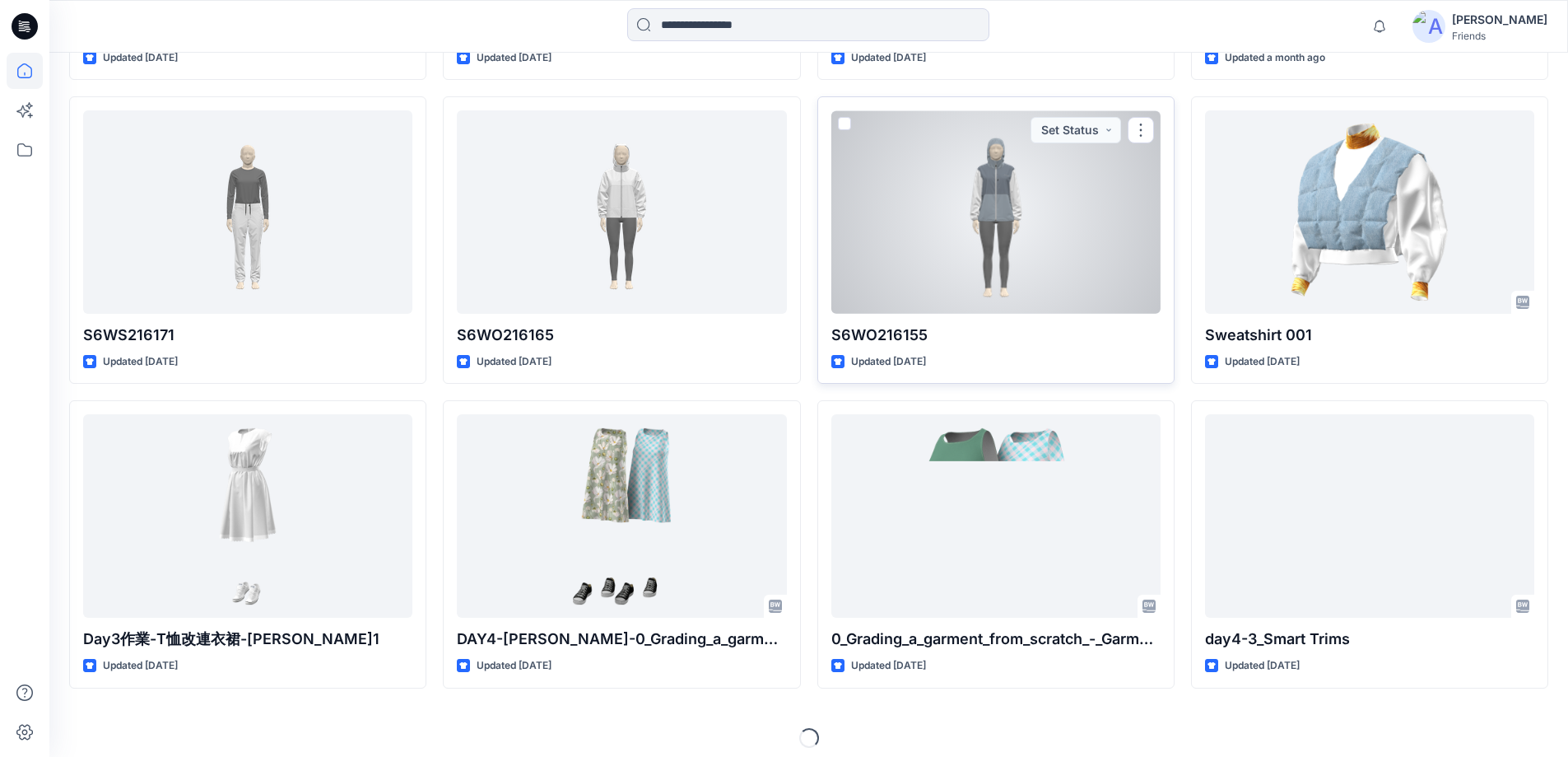
scroll to position [5350, 0]
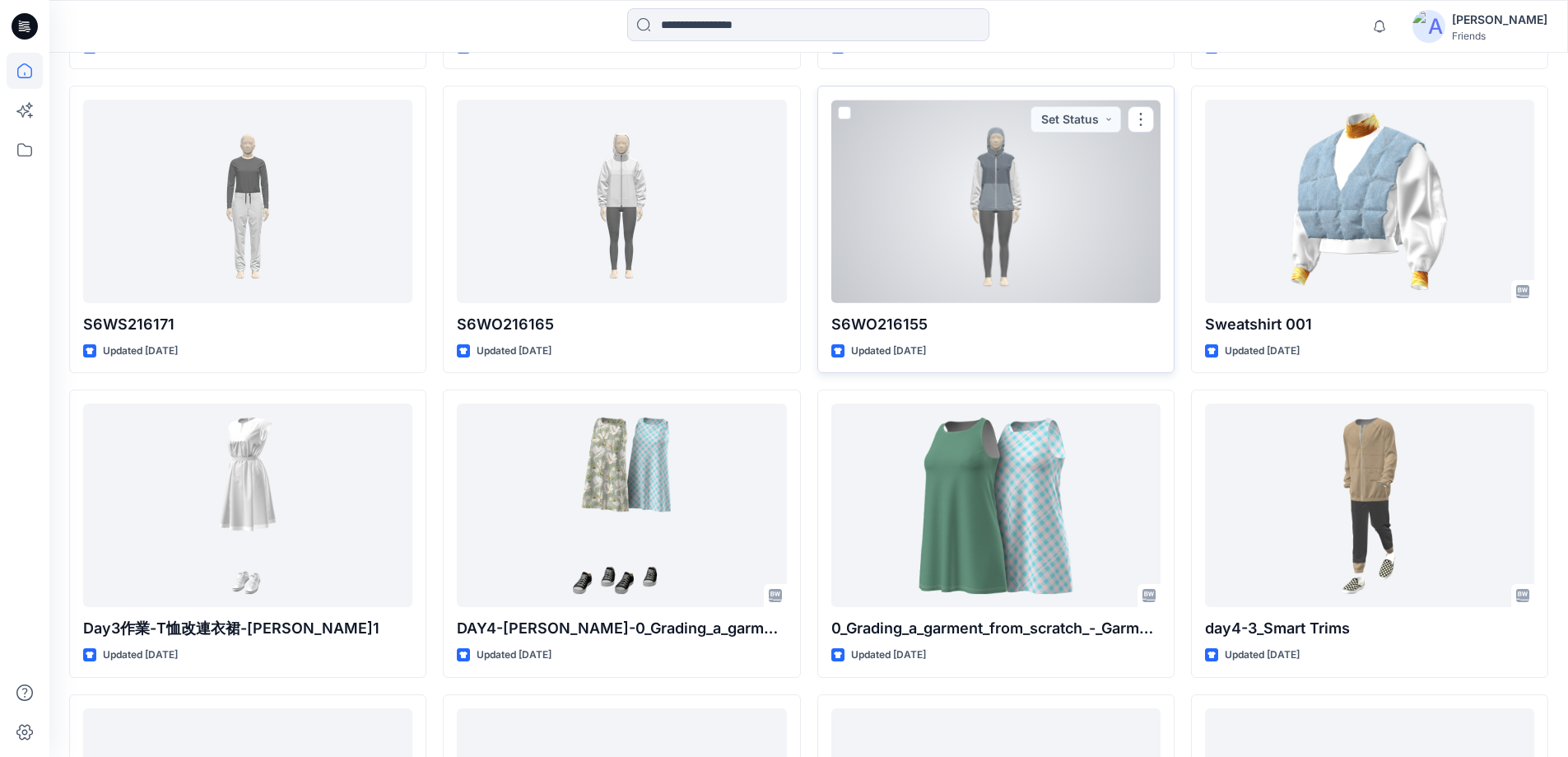
click at [905, 247] on div at bounding box center [996, 200] width 329 height 203
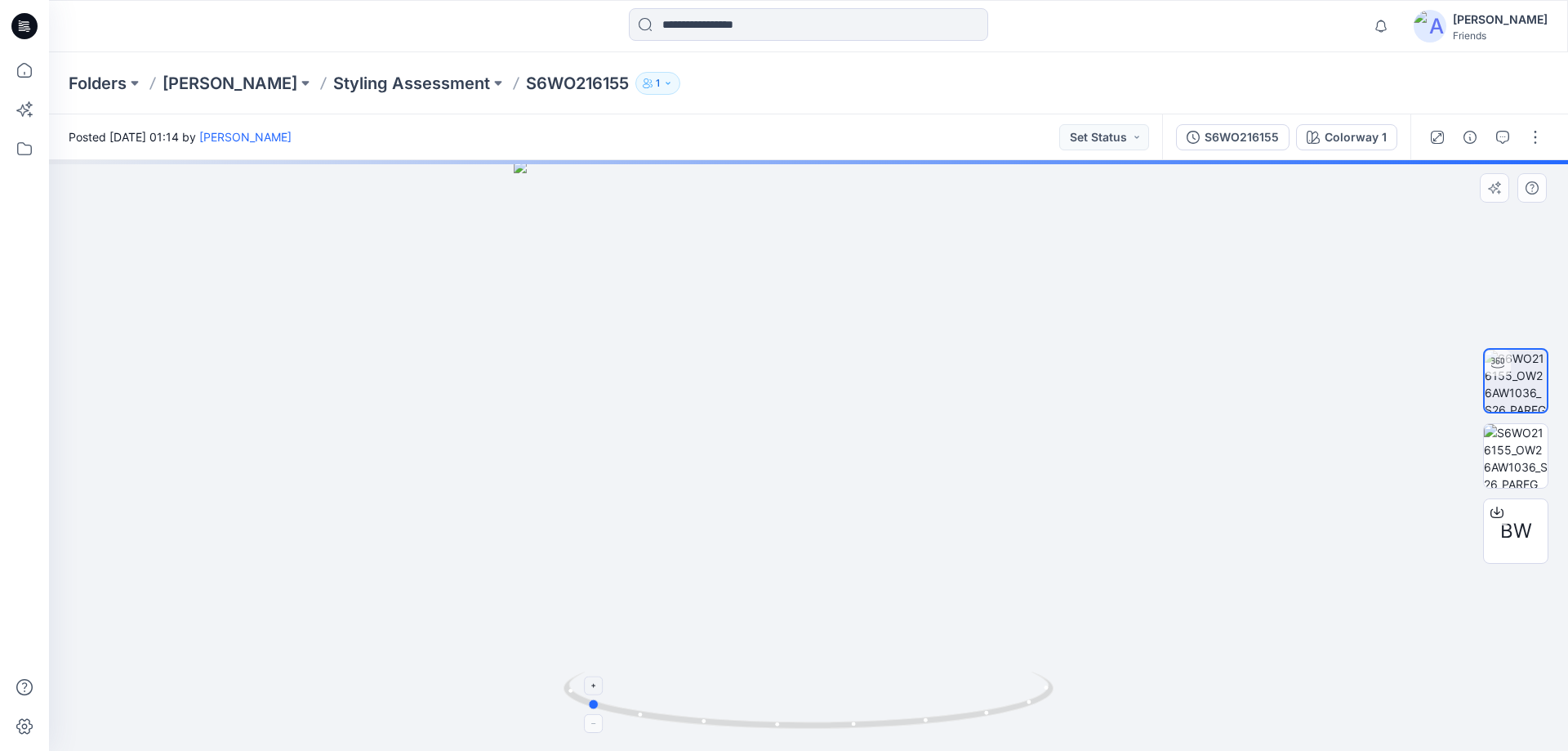
drag, startPoint x: 906, startPoint y: 711, endPoint x: 684, endPoint y: 698, distance: 222.4
drag, startPoint x: 684, startPoint y: 698, endPoint x: 647, endPoint y: 719, distance: 42.5
drag, startPoint x: 647, startPoint y: 719, endPoint x: 1023, endPoint y: 481, distance: 445.0
click at [1023, 481] on div at bounding box center [808, 456] width 1519 height 590
drag, startPoint x: 963, startPoint y: 526, endPoint x: 873, endPoint y: 528, distance: 90.0
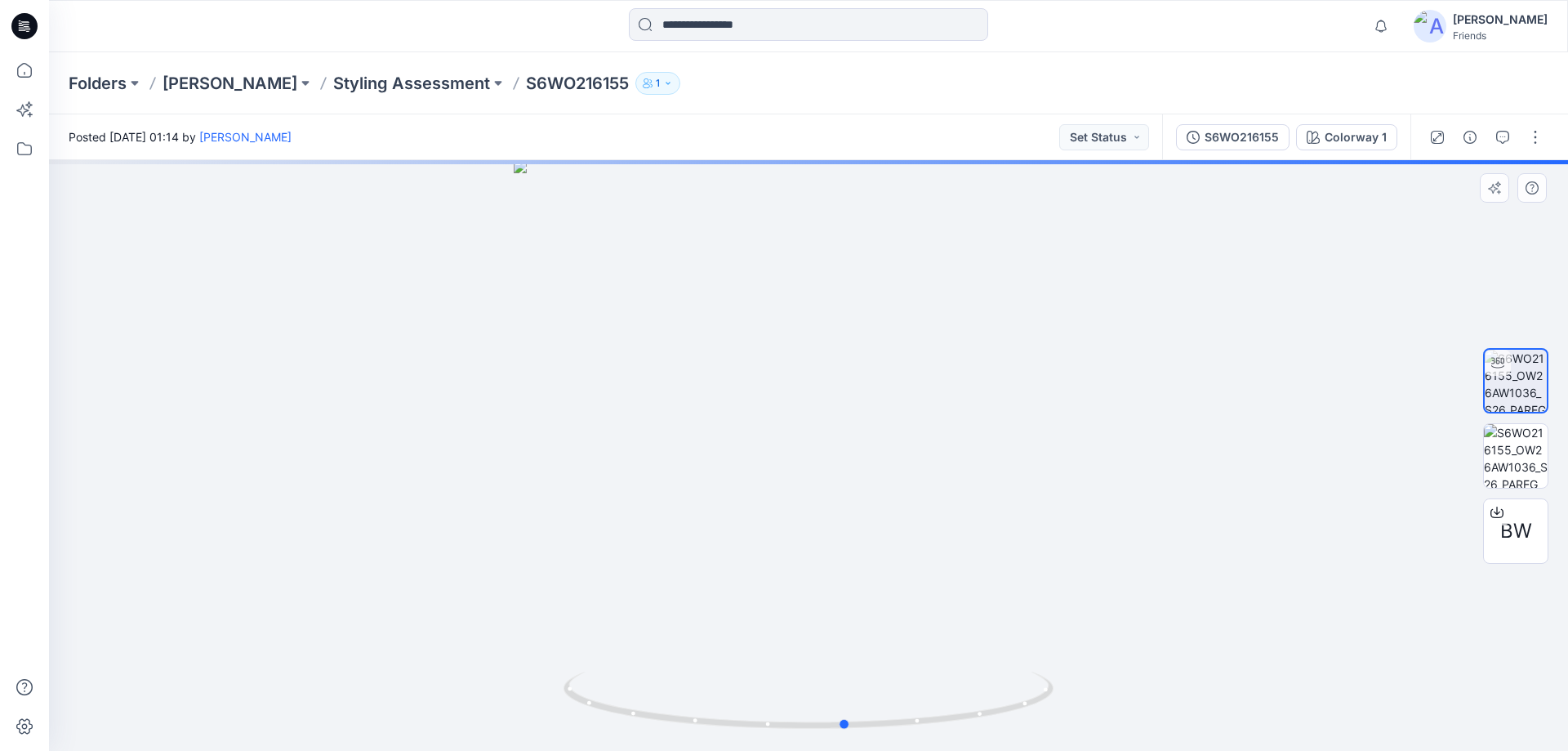
click at [873, 528] on div at bounding box center [808, 456] width 1519 height 590
drag, startPoint x: 907, startPoint y: 506, endPoint x: 671, endPoint y: 505, distance: 236.0
click at [671, 505] on div at bounding box center [808, 456] width 1519 height 590
drag, startPoint x: 732, startPoint y: 617, endPoint x: 673, endPoint y: 622, distance: 59.2
click at [674, 622] on div at bounding box center [808, 456] width 1519 height 590
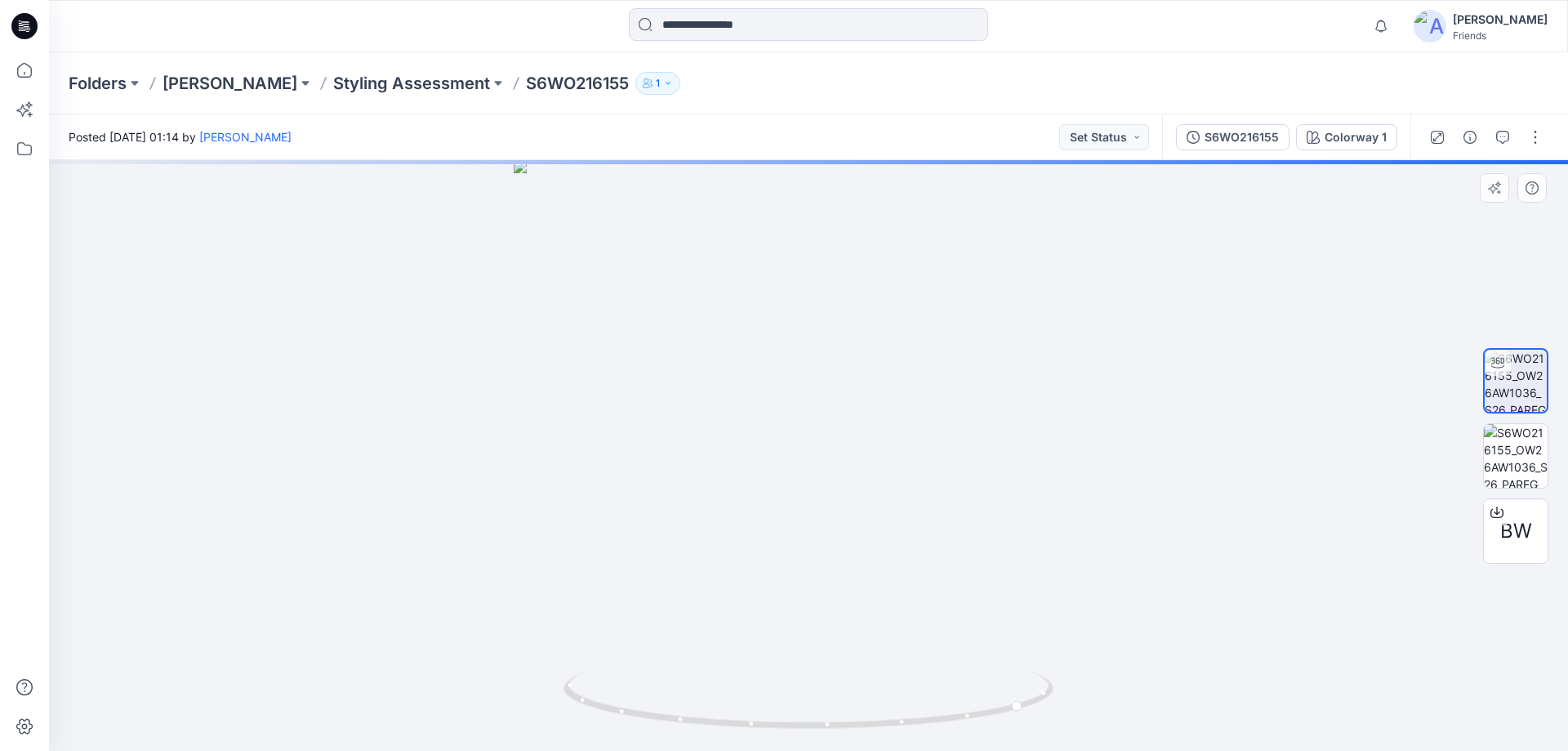
click at [736, 627] on div at bounding box center [808, 456] width 1519 height 590
click at [838, 735] on img at bounding box center [808, 711] width 490 height 79
click at [842, 735] on img at bounding box center [808, 711] width 490 height 79
drag, startPoint x: 845, startPoint y: 730, endPoint x: 759, endPoint y: 726, distance: 86.1
click at [759, 726] on icon at bounding box center [810, 702] width 494 height 61
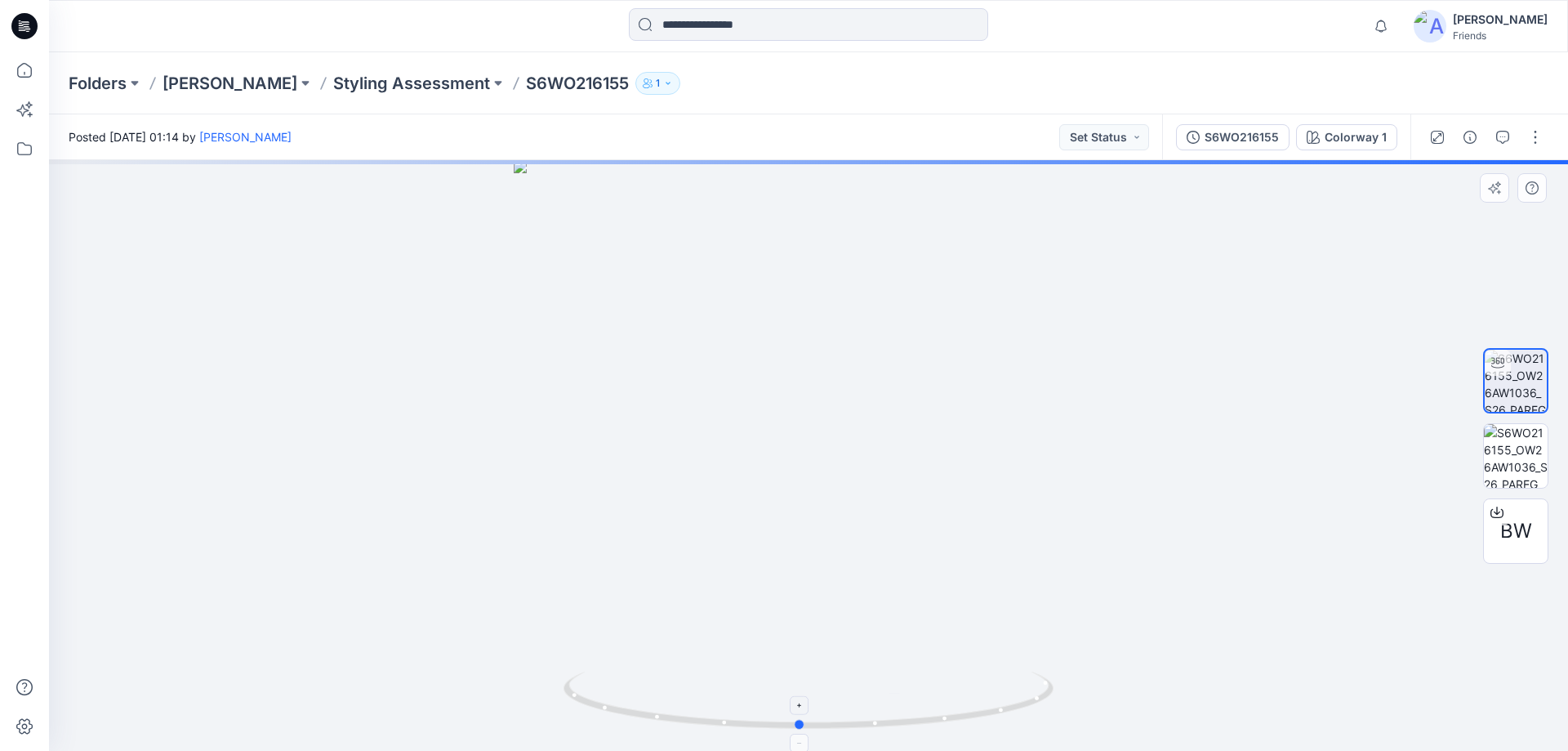
drag, startPoint x: 799, startPoint y: 731, endPoint x: 687, endPoint y: 728, distance: 112.0
click at [687, 728] on icon at bounding box center [810, 702] width 494 height 61
drag, startPoint x: 726, startPoint y: 729, endPoint x: 495, endPoint y: 705, distance: 232.2
click at [496, 705] on div at bounding box center [808, 456] width 1519 height 590
drag, startPoint x: 966, startPoint y: 722, endPoint x: 552, endPoint y: 701, distance: 414.5
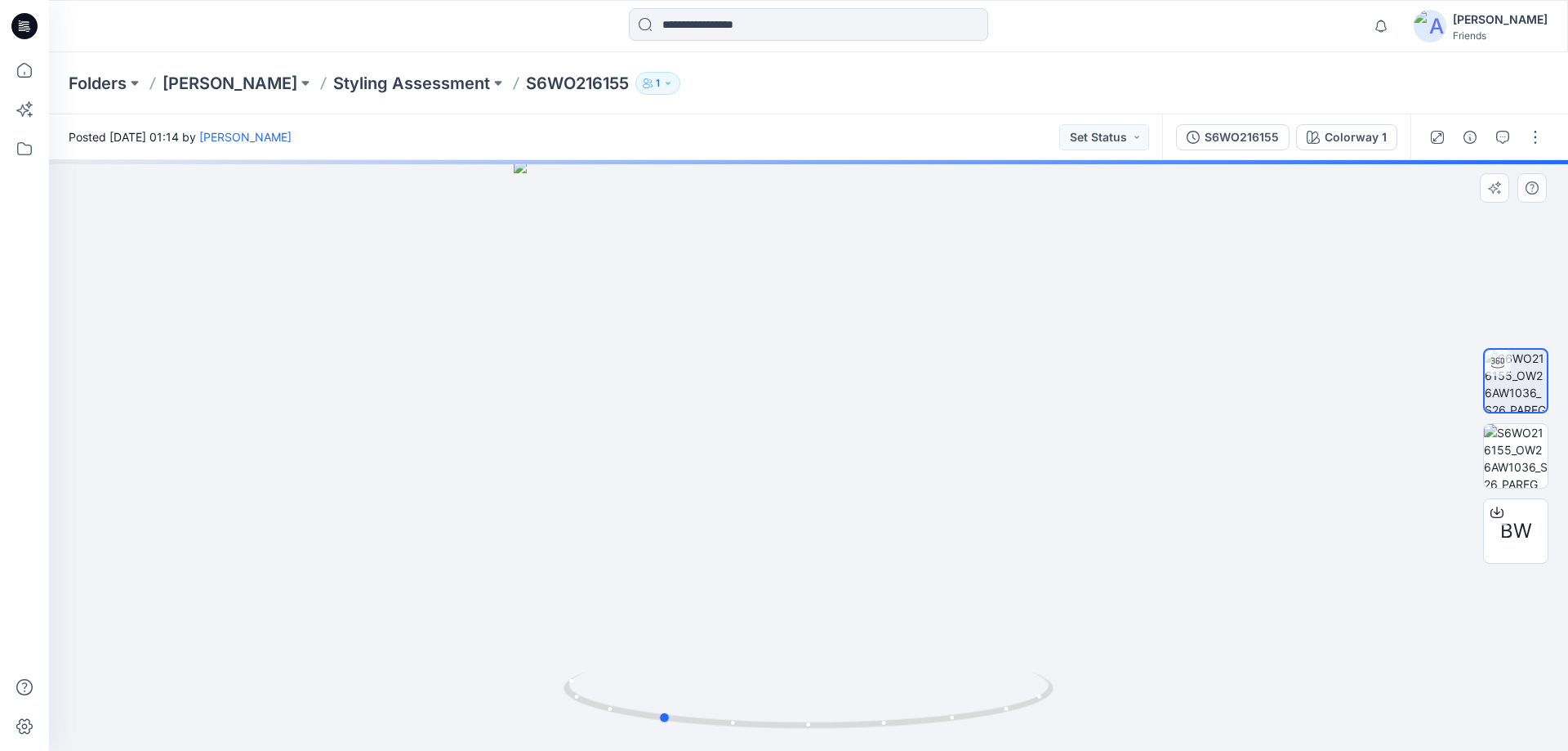
click at [554, 701] on div at bounding box center [808, 456] width 1519 height 590
drag, startPoint x: 753, startPoint y: 387, endPoint x: 834, endPoint y: 658, distance: 282.8
click at [959, 384] on img at bounding box center [808, 354] width 1346 height 792
drag, startPoint x: 877, startPoint y: 381, endPoint x: 908, endPoint y: 425, distance: 53.8
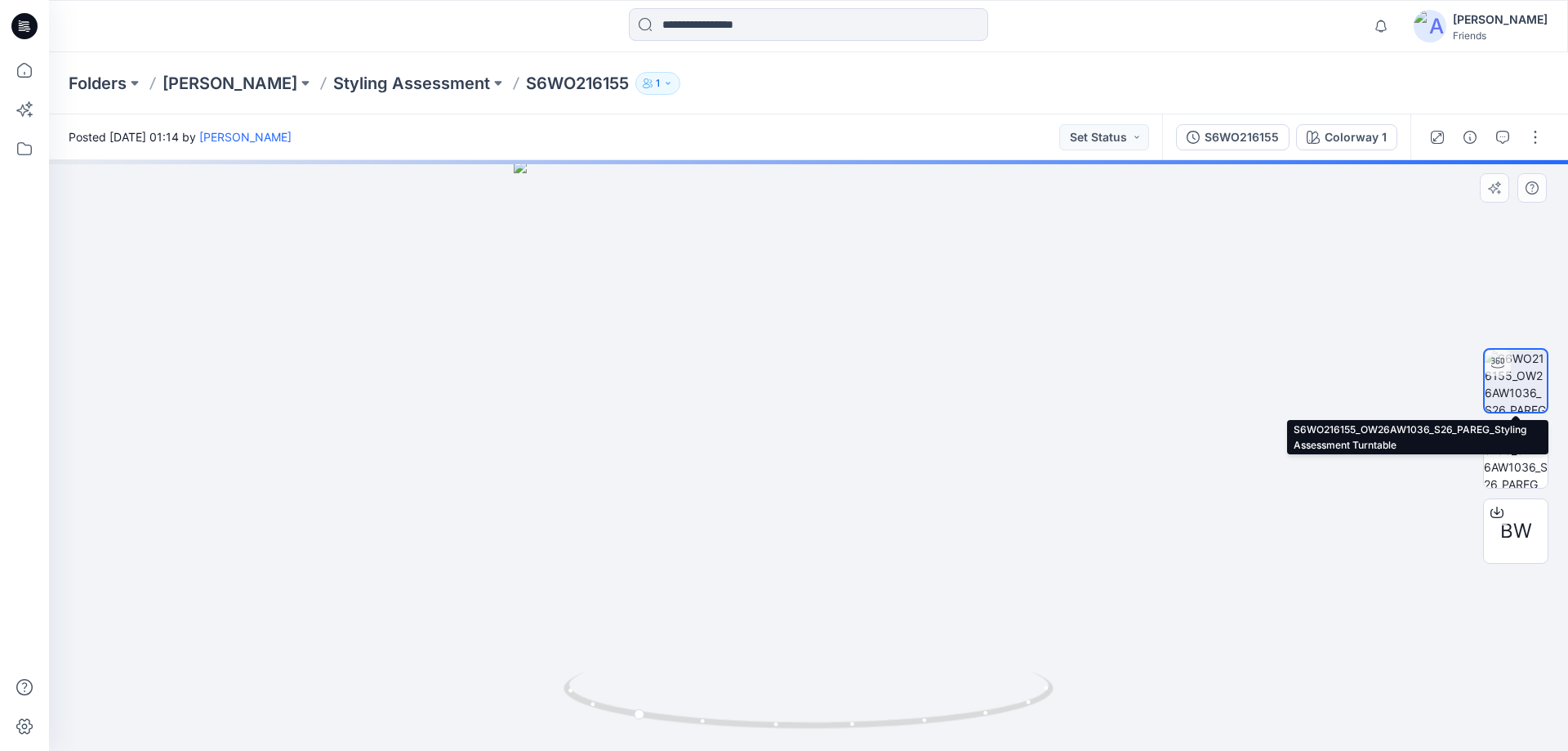
click at [1511, 376] on img at bounding box center [1515, 380] width 62 height 62
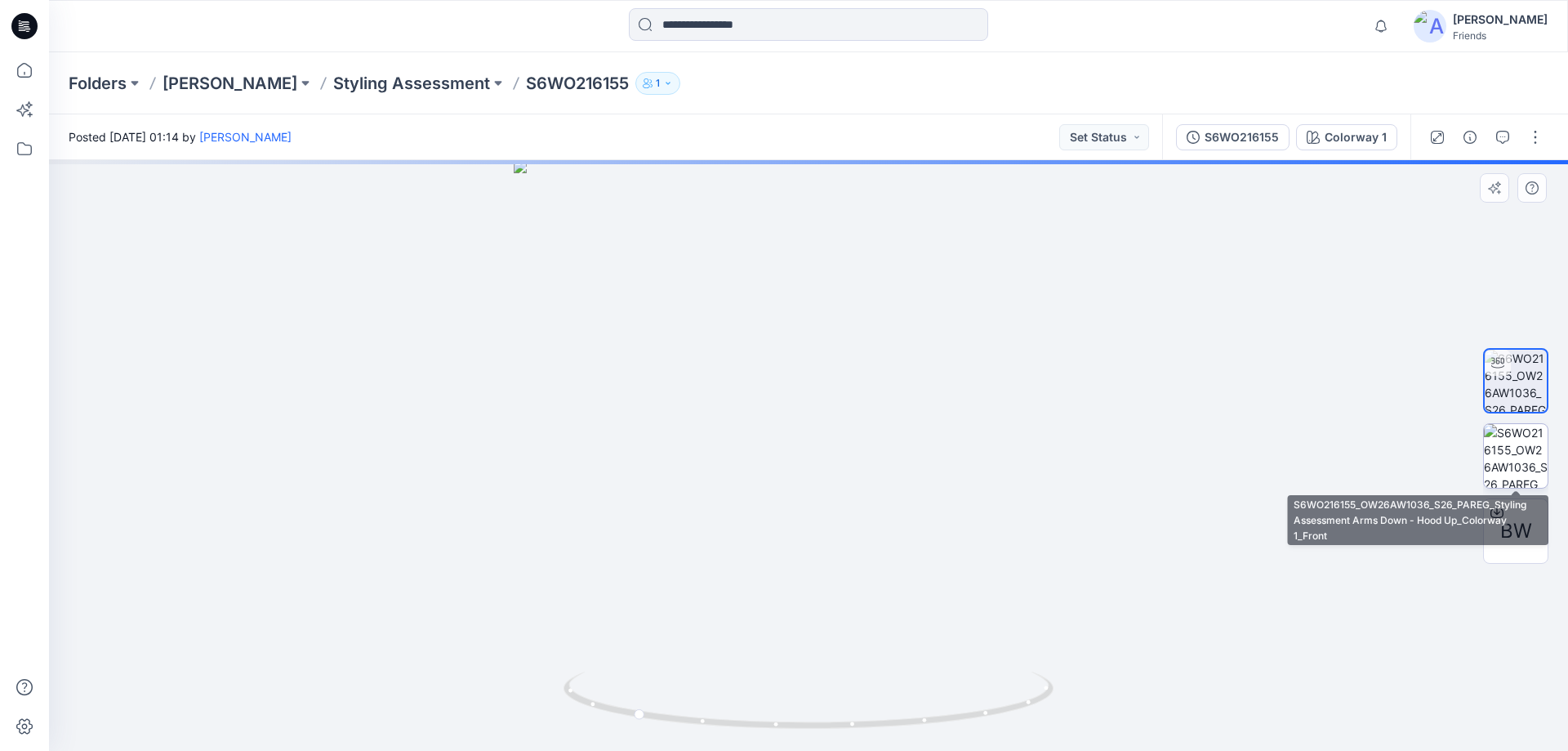
click at [1503, 455] on img at bounding box center [1515, 456] width 64 height 64
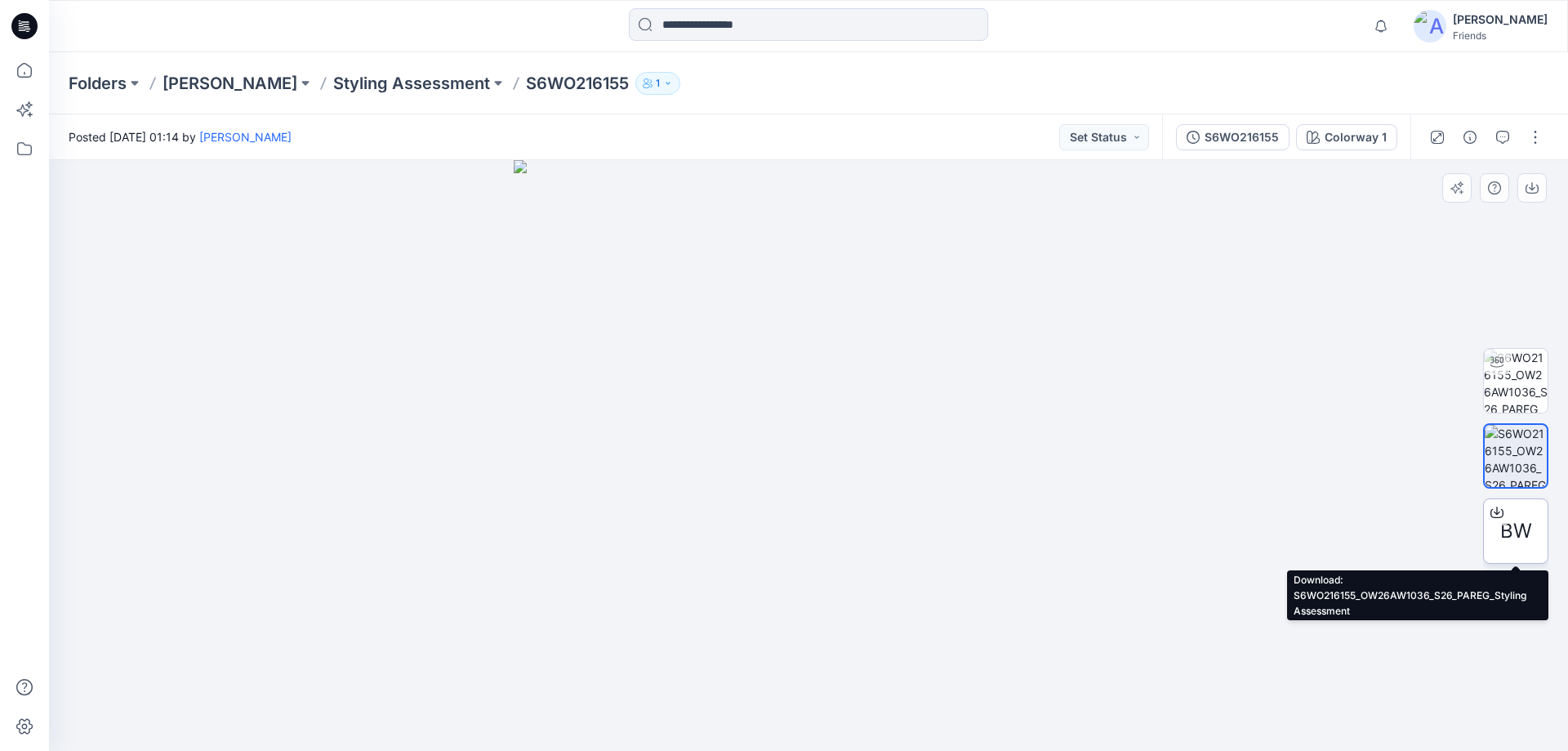
click at [1528, 513] on div "BW" at bounding box center [1515, 531] width 65 height 65
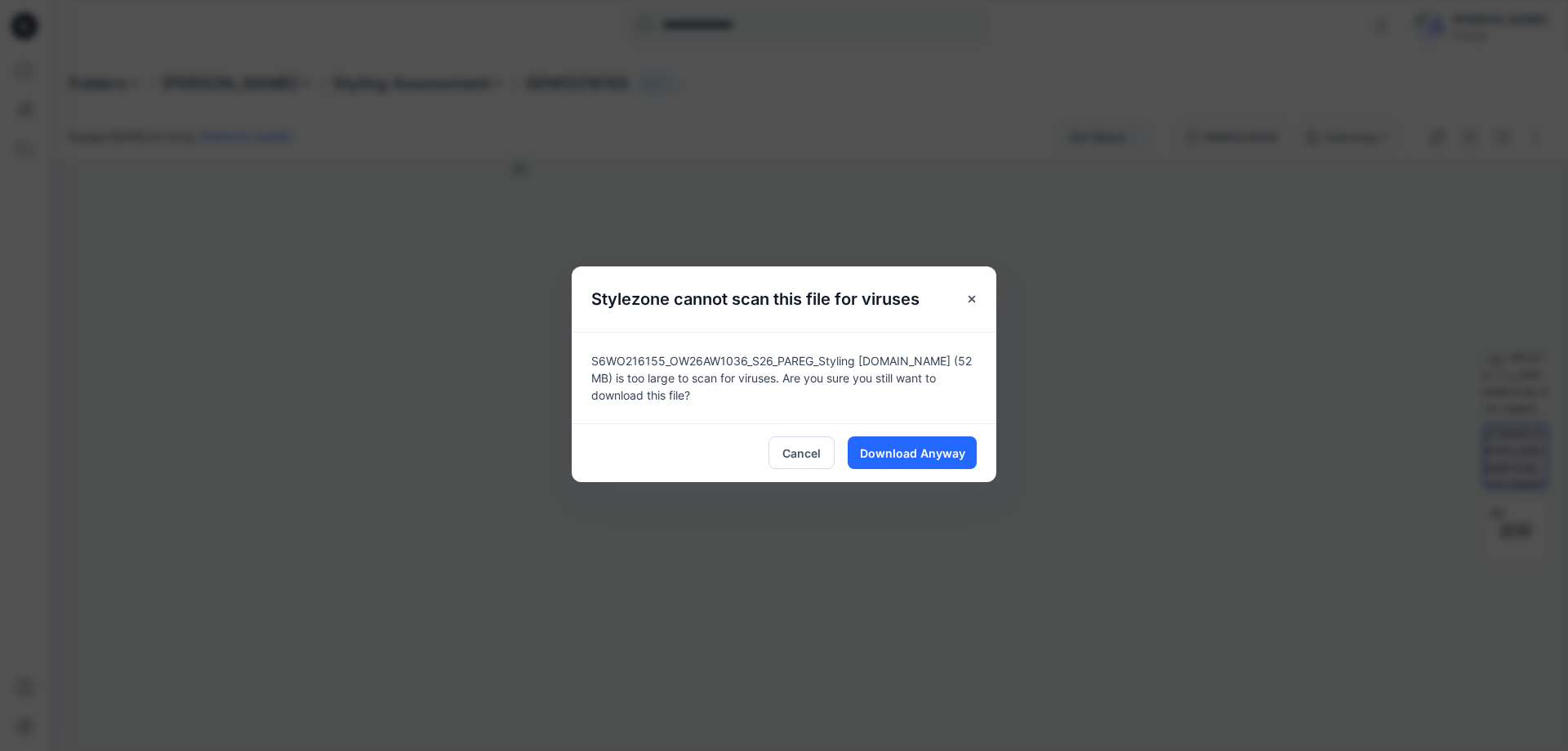
click at [1077, 326] on div "Stylezone cannot scan this file for viruses S6WO216155_OW26AW1036_S26_PAREG_Sty…" at bounding box center [784, 376] width 1568 height 751
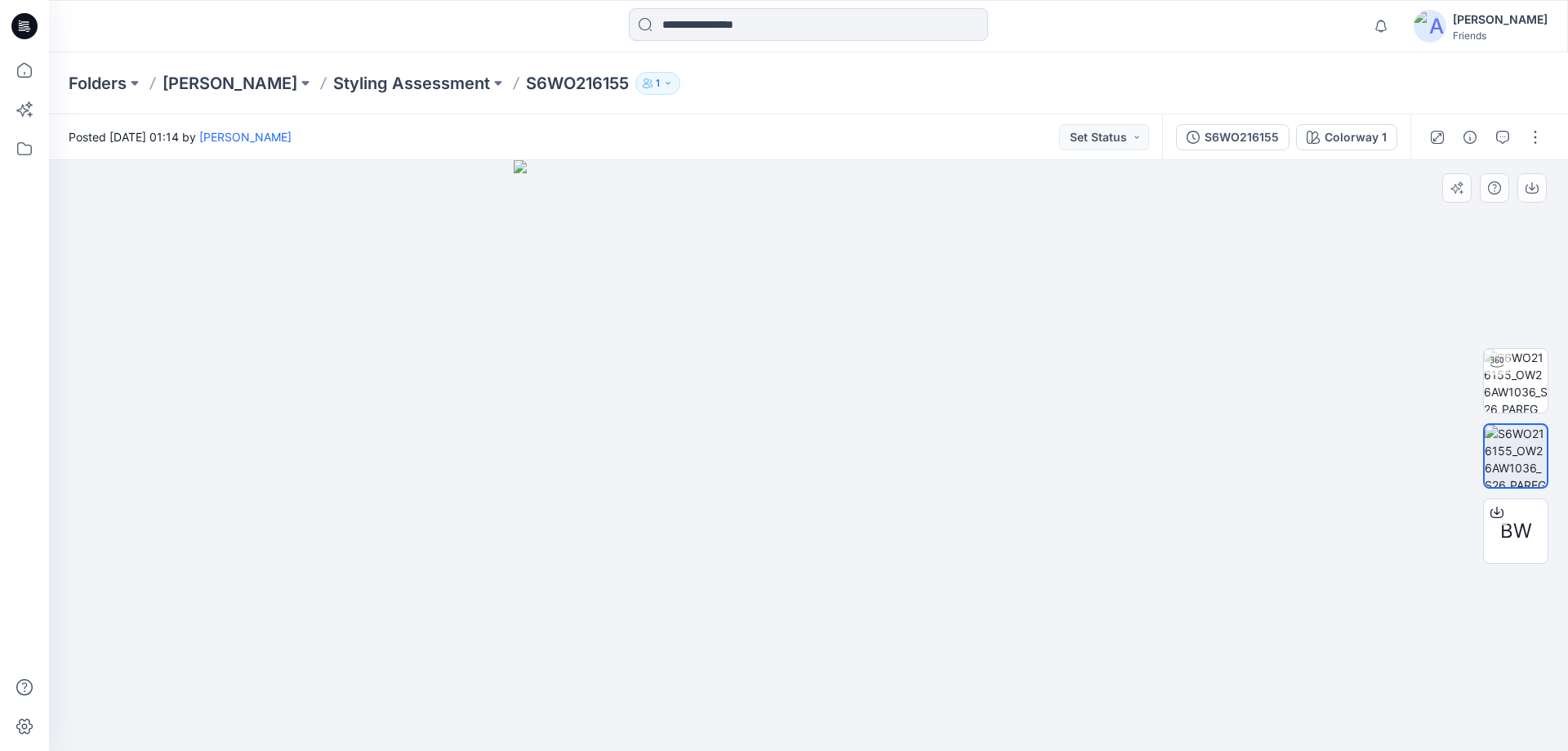
click at [1120, 394] on div at bounding box center [808, 456] width 1519 height 590
click at [118, 81] on p "Folders" at bounding box center [97, 83] width 58 height 23
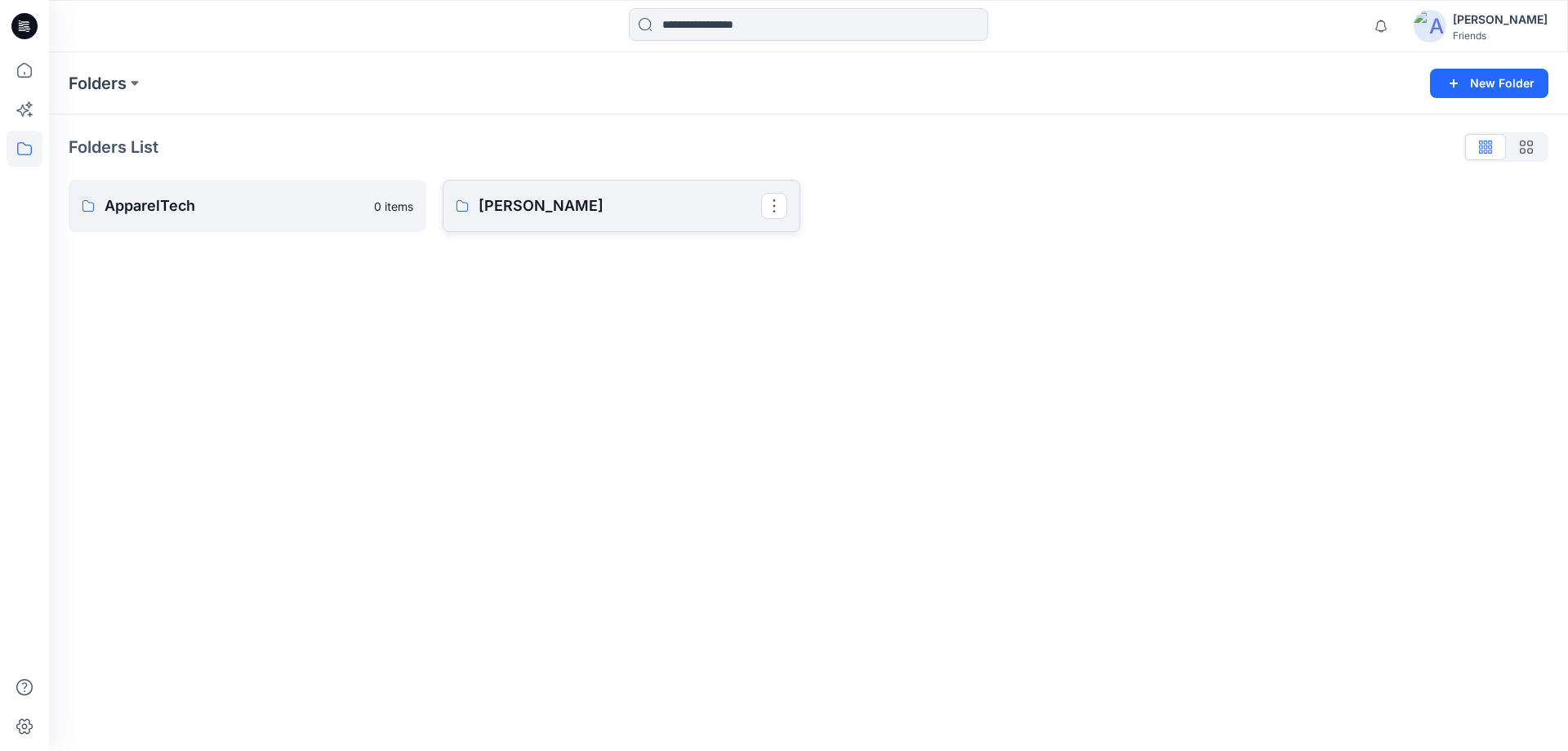
click at [549, 204] on p "Hai Pham" at bounding box center [620, 206] width 283 height 23
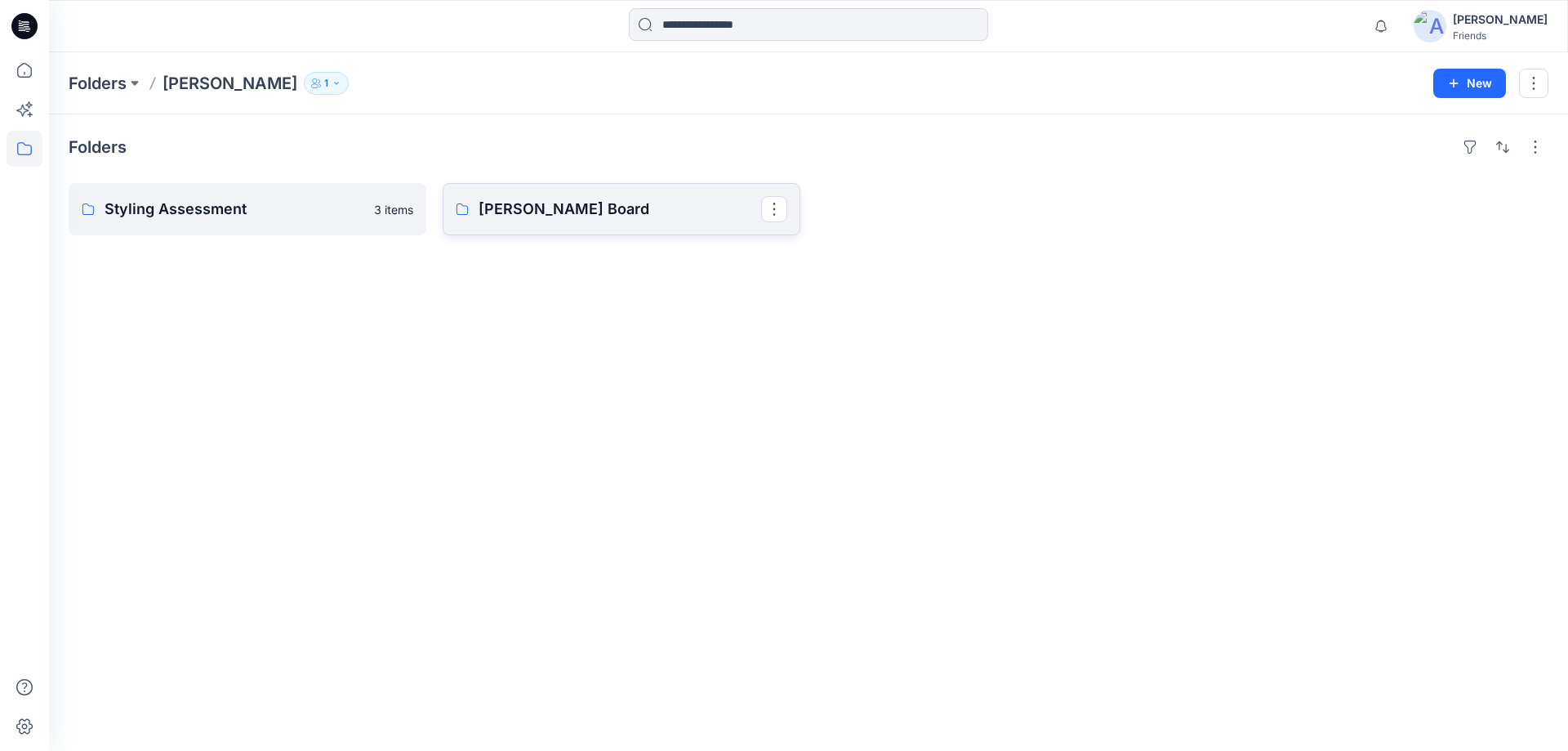
click at [510, 228] on link "Hai Pham Board" at bounding box center [622, 209] width 358 height 53
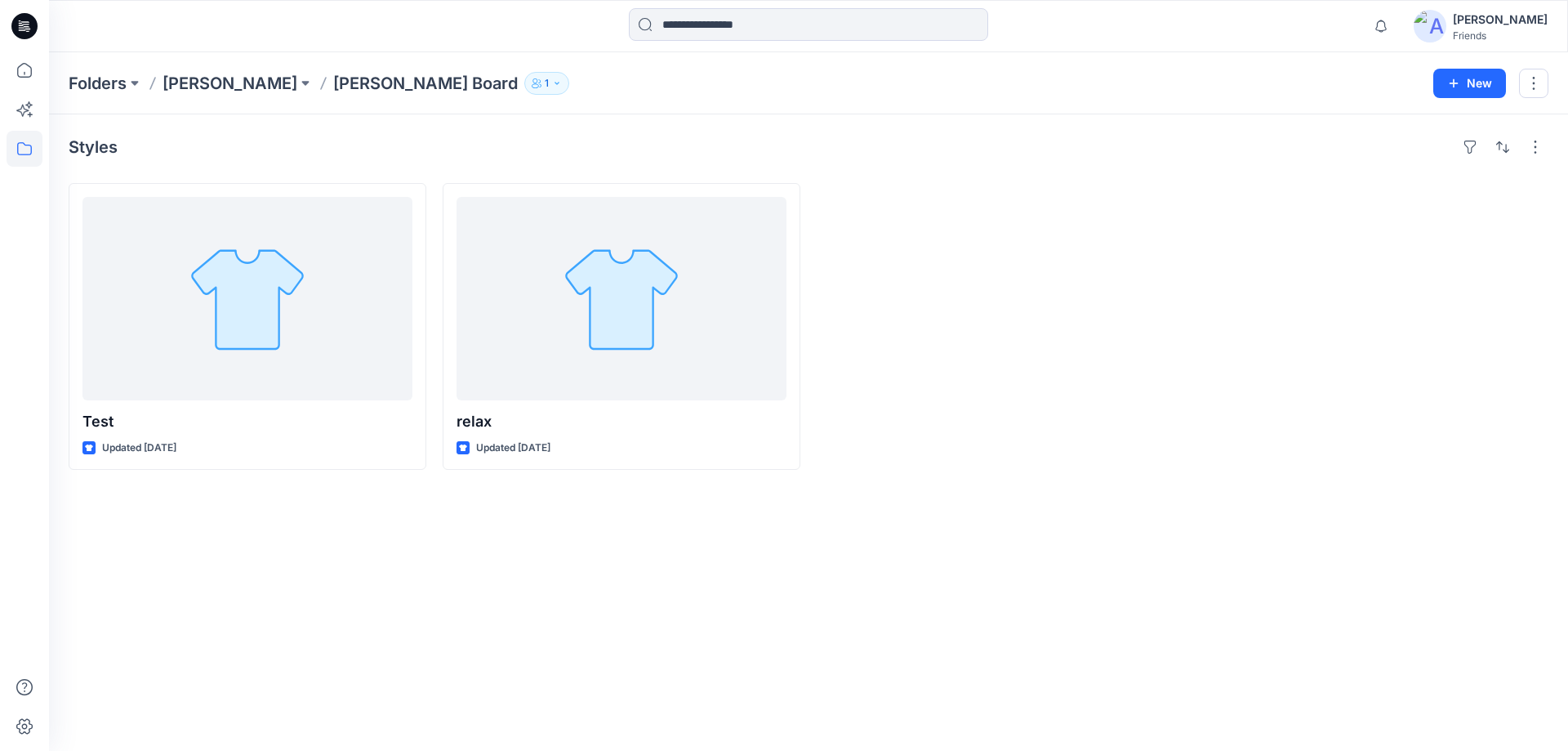
click at [1013, 434] on div at bounding box center [995, 327] width 358 height 287
click at [974, 360] on div at bounding box center [995, 327] width 358 height 287
click at [1010, 370] on div at bounding box center [995, 327] width 358 height 287
